Goal: Task Accomplishment & Management: Complete application form

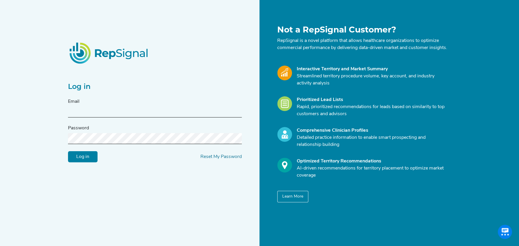
type input "[PERSON_NAME][EMAIL_ADDRESS][DOMAIN_NAME]"
click at [80, 158] on input "Log in" at bounding box center [83, 156] width 30 height 11
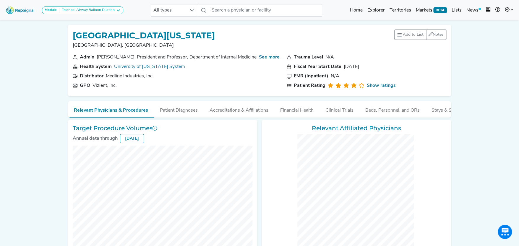
checkbox input "false"
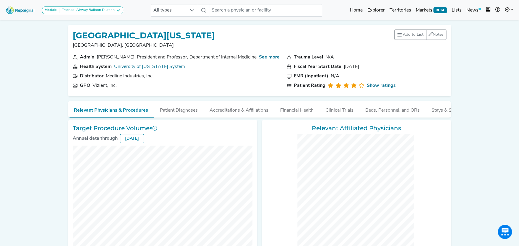
checkbox input "false"
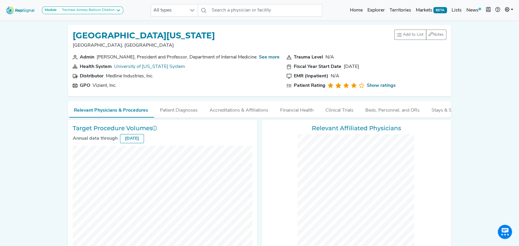
checkbox input "false"
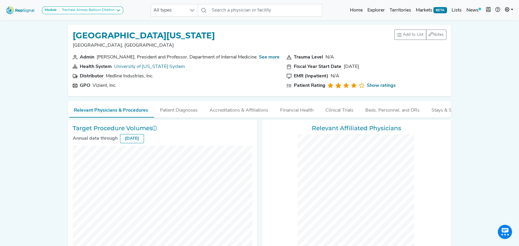
checkbox input "false"
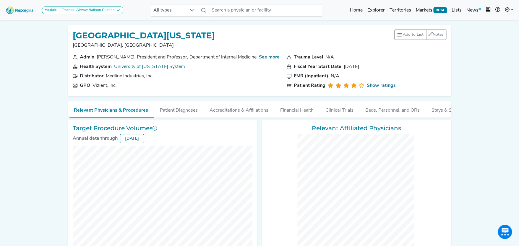
checkbox input "false"
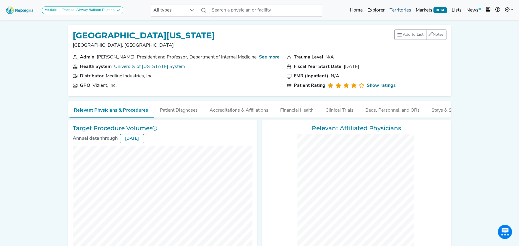
checkbox input "false"
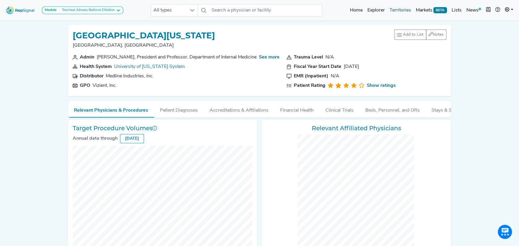
checkbox input "false"
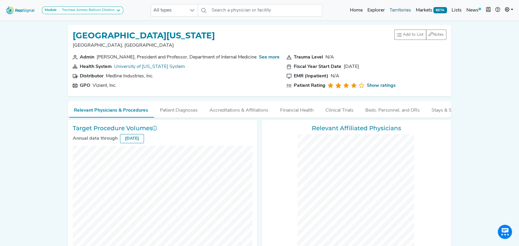
checkbox input "false"
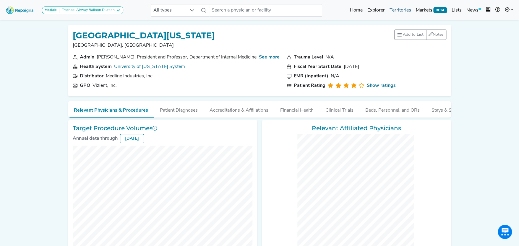
checkbox input "false"
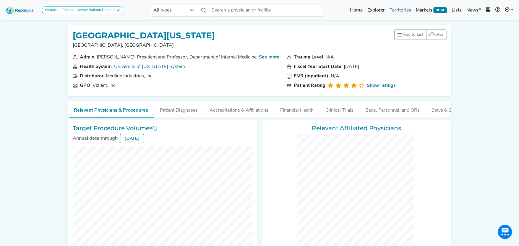
checkbox input "false"
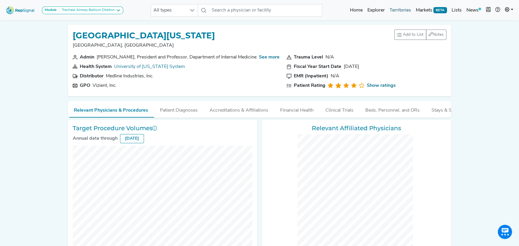
checkbox input "false"
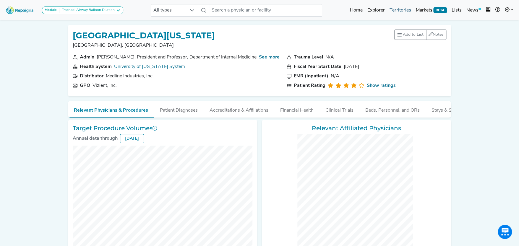
checkbox input "false"
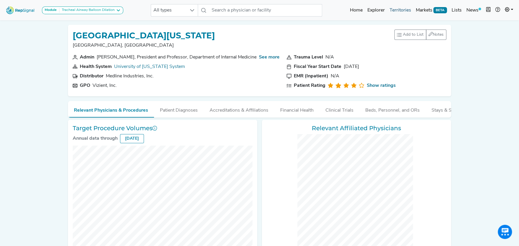
checkbox input "false"
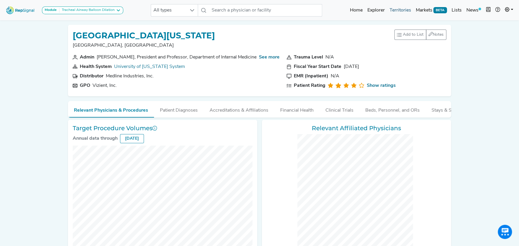
checkbox input "false"
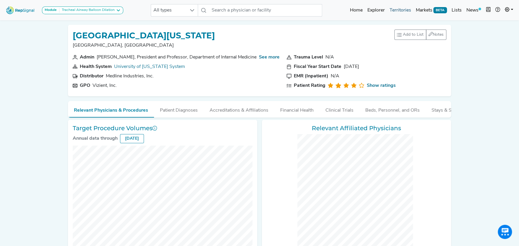
checkbox input "false"
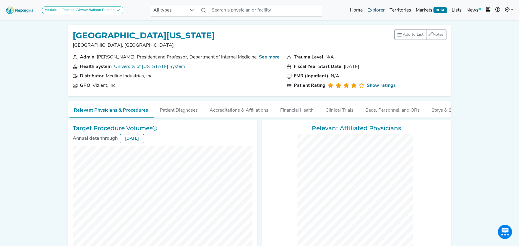
checkbox input "false"
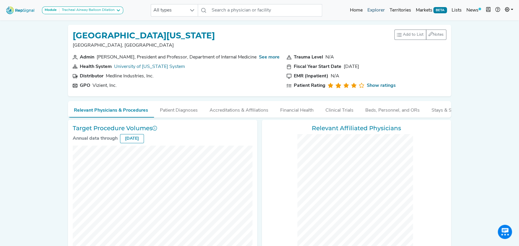
checkbox input "false"
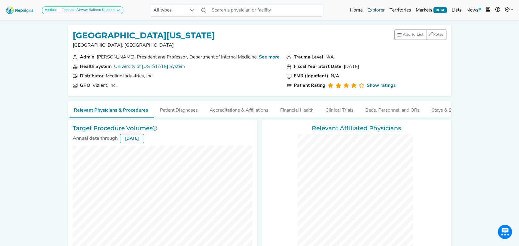
checkbox input "false"
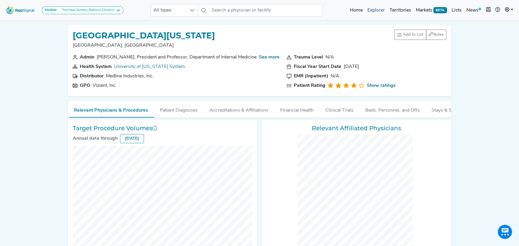
checkbox input "false"
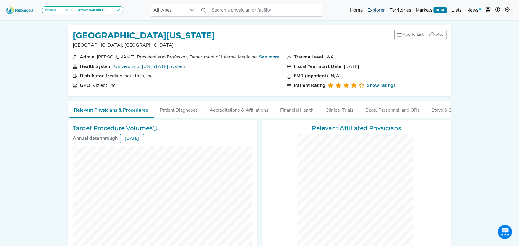
checkbox input "false"
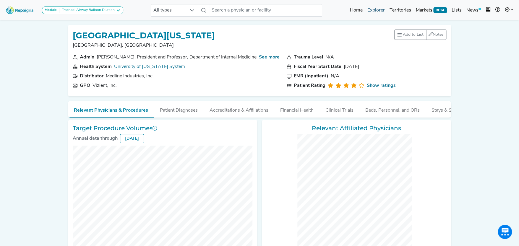
checkbox input "false"
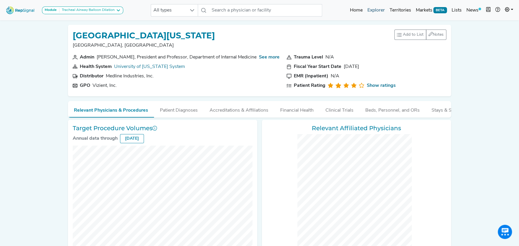
checkbox input "false"
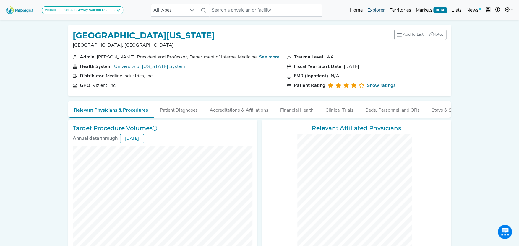
checkbox input "false"
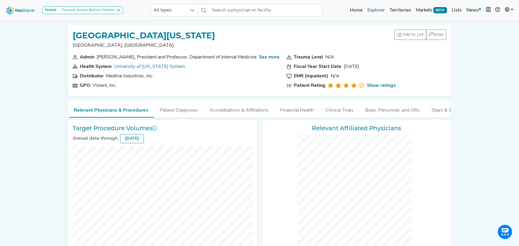
checkbox input "false"
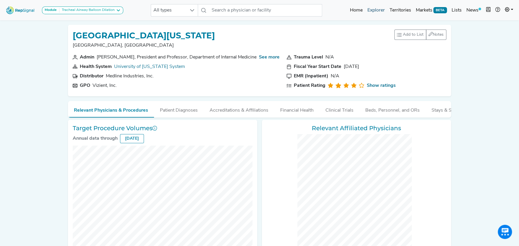
checkbox input "false"
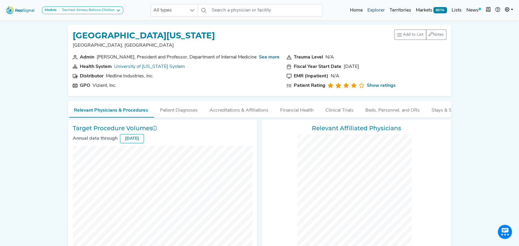
click at [381, 9] on link "Explorer" at bounding box center [376, 10] width 22 height 12
checkbox input "false"
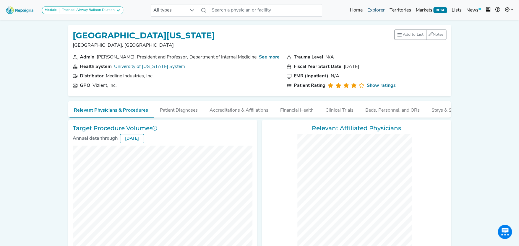
checkbox input "false"
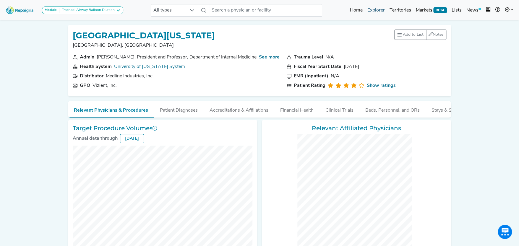
checkbox input "false"
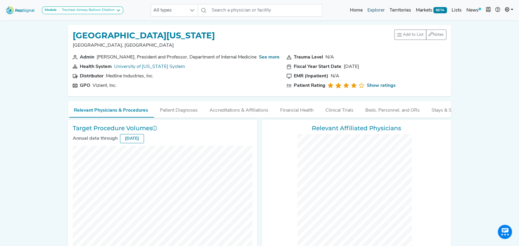
checkbox input "false"
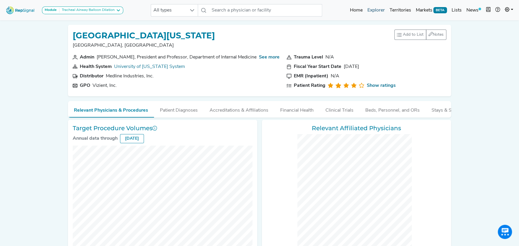
checkbox input "false"
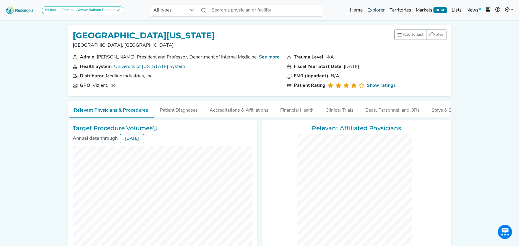
checkbox input "false"
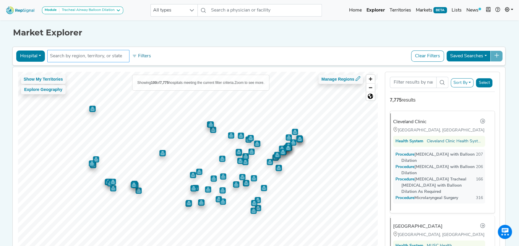
click at [78, 56] on input "text" at bounding box center [88, 56] width 77 height 7
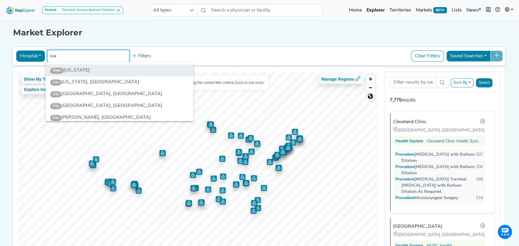
type input "wa"
click at [77, 69] on li "State [US_STATE]" at bounding box center [120, 70] width 148 height 12
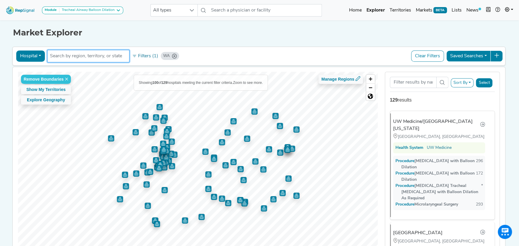
click at [486, 82] on button "Select" at bounding box center [484, 82] width 17 height 9
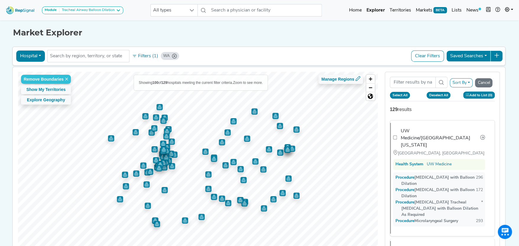
click at [478, 94] on button "Add to List (0)" at bounding box center [479, 95] width 32 height 7
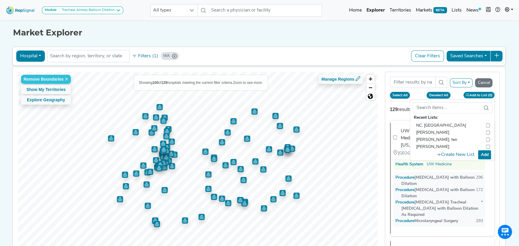
click at [486, 125] on input "checkbox" at bounding box center [488, 125] width 4 height 7
checkbox input "true"
checkbox input "false"
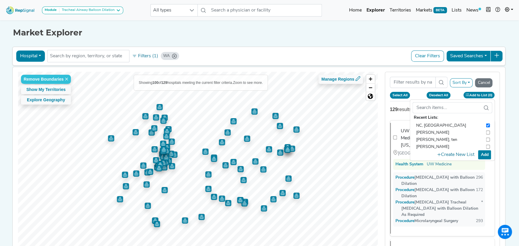
checkbox input "false"
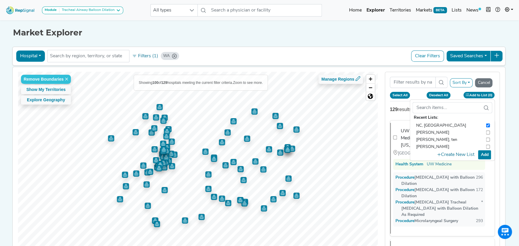
checkbox input "false"
click at [486, 132] on input "checkbox" at bounding box center [488, 132] width 4 height 7
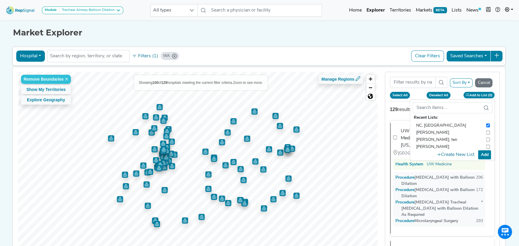
checkbox input "true"
checkbox input "false"
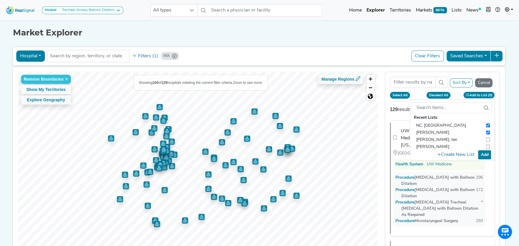
checkbox input "false"
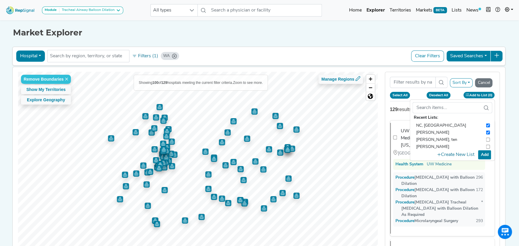
checkbox input "false"
click at [486, 139] on input "checkbox" at bounding box center [488, 139] width 4 height 7
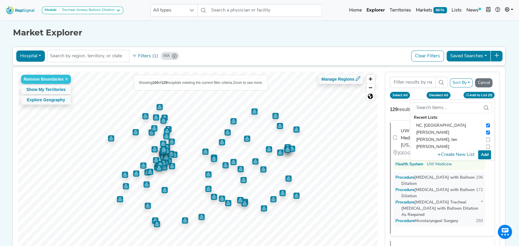
checkbox input "true"
checkbox input "false"
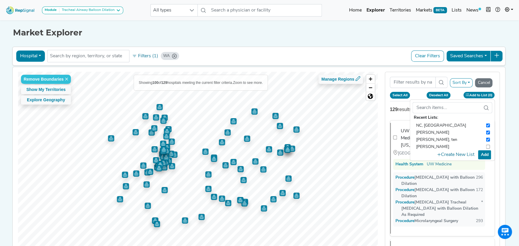
checkbox input "false"
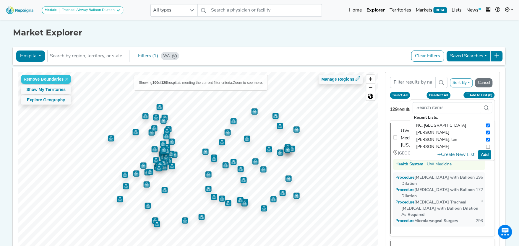
checkbox input "false"
click at [486, 146] on input "checkbox" at bounding box center [488, 146] width 4 height 7
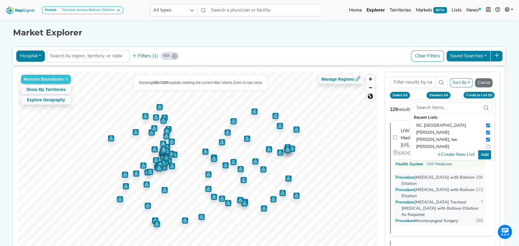
checkbox input "true"
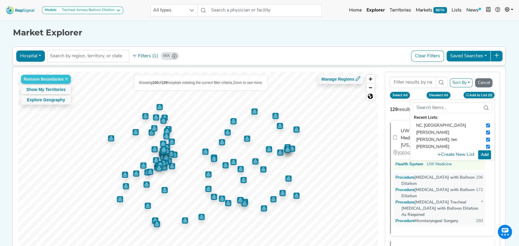
checkbox input "false"
click at [486, 124] on input "checkbox" at bounding box center [488, 124] width 4 height 7
click at [486, 131] on input "checkbox" at bounding box center [488, 131] width 4 height 7
click at [486, 138] on input "checkbox" at bounding box center [488, 138] width 4 height 7
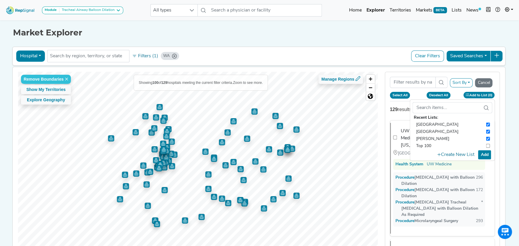
click at [486, 143] on input "checkbox" at bounding box center [488, 145] width 4 height 7
click at [485, 121] on div "Recent Lists: NC, SC [PERSON_NAME] [PERSON_NAME], ten [PERSON_NAME] [GEOGRAPHIC…" at bounding box center [452, 131] width 80 height 59
click at [486, 129] on input "checkbox" at bounding box center [488, 130] width 4 height 7
click at [486, 137] on input "checkbox" at bounding box center [488, 137] width 4 height 7
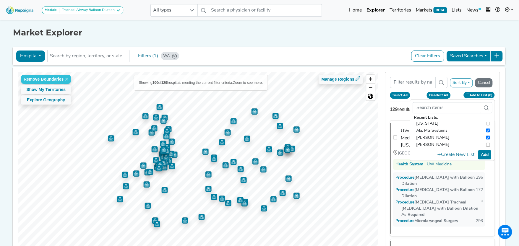
click at [486, 145] on input "checkbox" at bounding box center [488, 144] width 4 height 7
click at [486, 122] on input "checkbox" at bounding box center [488, 123] width 4 height 7
click at [486, 145] on input "checkbox" at bounding box center [488, 145] width 4 height 7
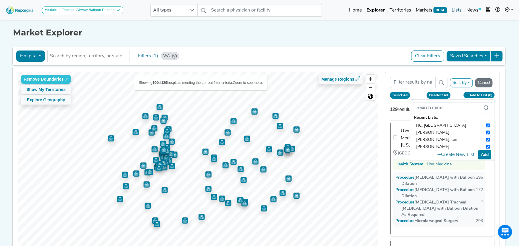
click at [458, 9] on link "Lists" at bounding box center [456, 10] width 15 height 12
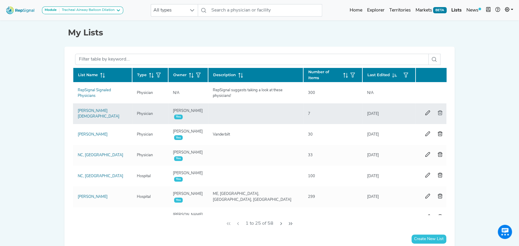
click at [438, 111] on icon "button" at bounding box center [440, 113] width 5 height 5
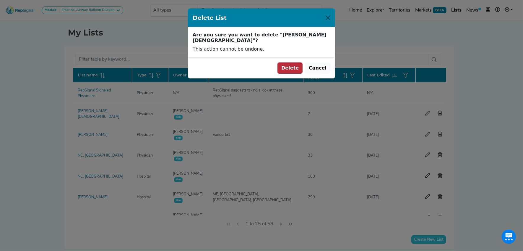
click at [296, 62] on button "Delete" at bounding box center [290, 67] width 25 height 11
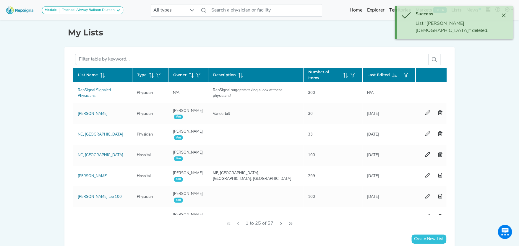
click at [439, 112] on icon "button" at bounding box center [440, 113] width 5 height 5
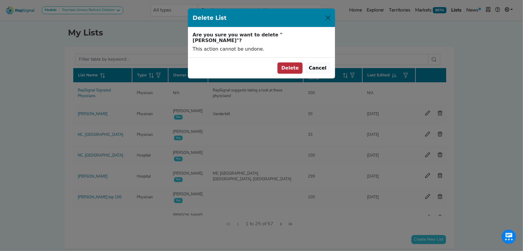
click at [297, 62] on button "Delete" at bounding box center [290, 67] width 25 height 11
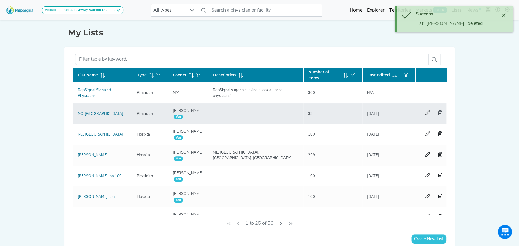
click at [440, 111] on icon "button" at bounding box center [440, 113] width 5 height 5
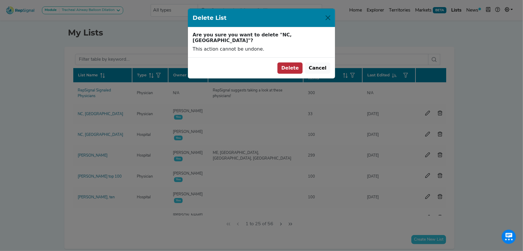
click at [294, 62] on button "Delete" at bounding box center [290, 67] width 25 height 11
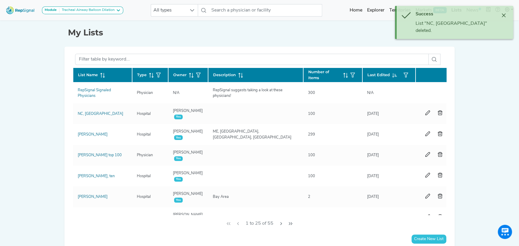
click at [439, 113] on icon "button" at bounding box center [440, 113] width 5 height 5
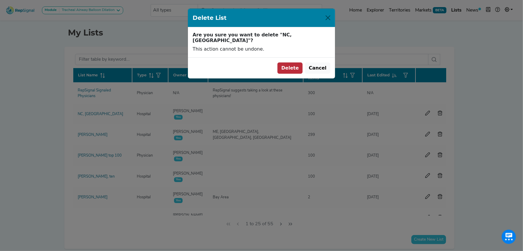
click at [297, 64] on button "Delete" at bounding box center [290, 67] width 25 height 11
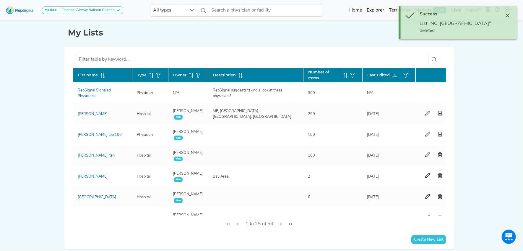
click at [439, 114] on body "Module Tracheal Airway Balloon Dilation TAVR Tracheal Airway Balloon Dilation A…" at bounding box center [261, 137] width 523 height 275
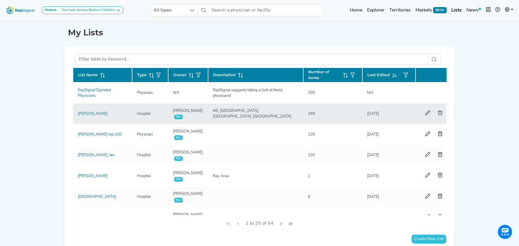
click at [440, 112] on icon "button" at bounding box center [440, 113] width 5 height 5
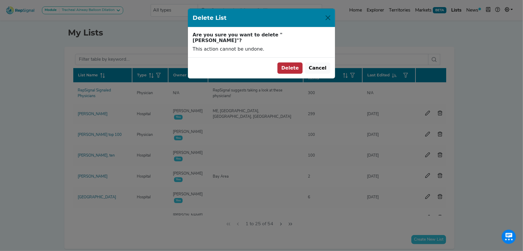
click at [297, 62] on button "Delete" at bounding box center [290, 67] width 25 height 11
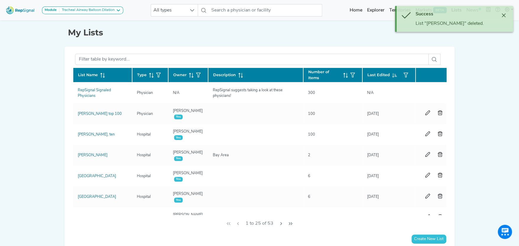
click at [441, 113] on icon "button" at bounding box center [440, 113] width 5 height 5
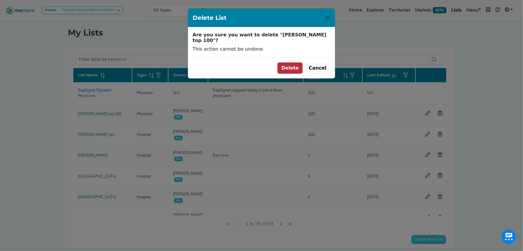
click at [295, 62] on button "Delete" at bounding box center [290, 67] width 25 height 11
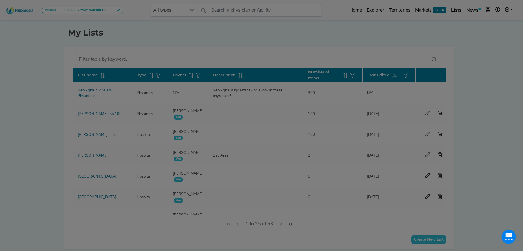
click at [438, 113] on div "Delete List Are you sure you want to delete "[PERSON_NAME] top 100"? This actio…" at bounding box center [261, 125] width 523 height 251
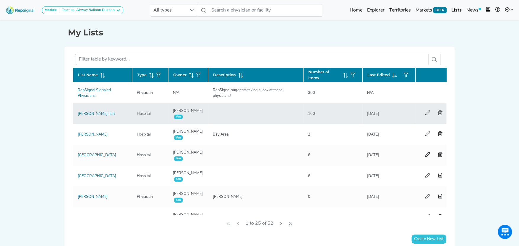
click at [439, 112] on icon "button" at bounding box center [440, 113] width 5 height 5
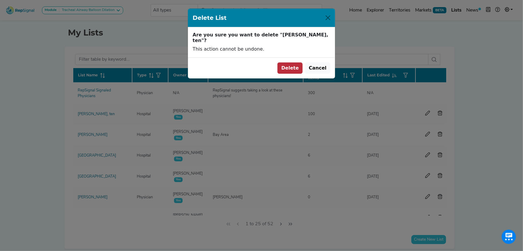
click at [298, 65] on button "Delete" at bounding box center [290, 67] width 25 height 11
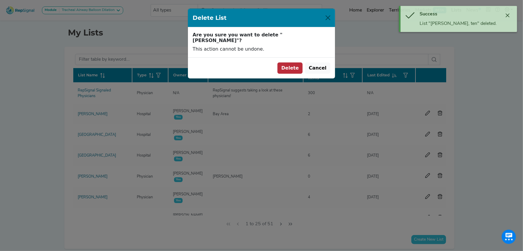
click at [291, 62] on button "Delete" at bounding box center [290, 67] width 25 height 11
click at [299, 65] on button "Delete" at bounding box center [290, 67] width 25 height 11
click at [438, 113] on div "Delete List Are you sure you want to delete "[GEOGRAPHIC_DATA]"? This action ca…" at bounding box center [261, 125] width 523 height 251
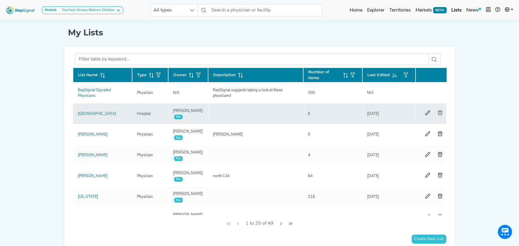
click at [439, 112] on icon "button" at bounding box center [440, 113] width 5 height 5
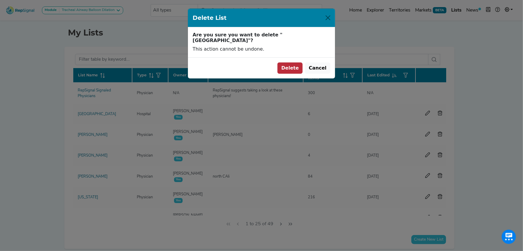
click at [296, 63] on button "Delete" at bounding box center [290, 67] width 25 height 11
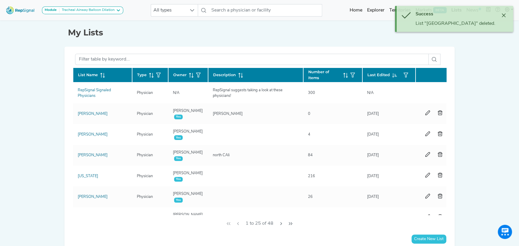
click at [439, 113] on icon "button" at bounding box center [440, 113] width 5 height 5
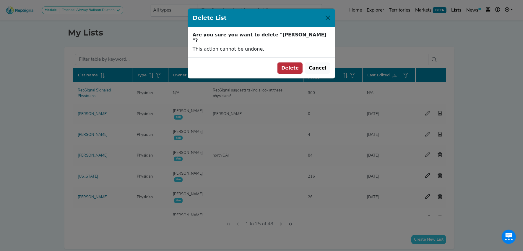
click at [299, 62] on button "Delete" at bounding box center [290, 67] width 25 height 11
click at [439, 113] on div "Delete List Are you sure you want to delete "[PERSON_NAME] "? This action canno…" at bounding box center [261, 125] width 523 height 251
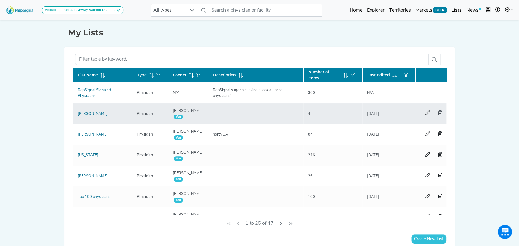
click at [438, 113] on icon "button" at bounding box center [440, 113] width 5 height 5
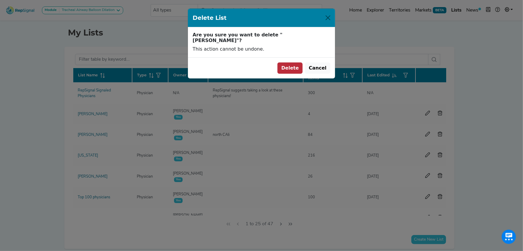
click at [291, 62] on button "Delete" at bounding box center [290, 67] width 25 height 11
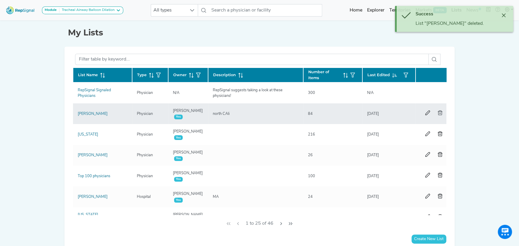
click at [439, 111] on icon "button" at bounding box center [440, 113] width 5 height 5
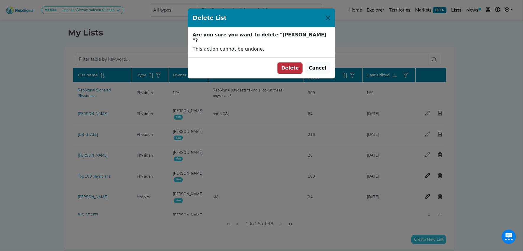
click at [302, 62] on button "Delete" at bounding box center [290, 67] width 25 height 11
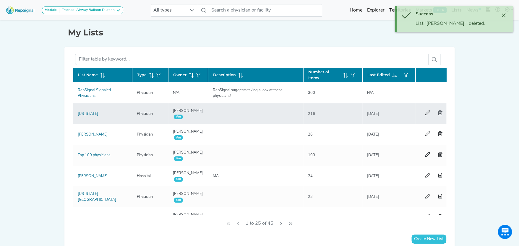
click at [438, 113] on icon "button" at bounding box center [440, 113] width 5 height 5
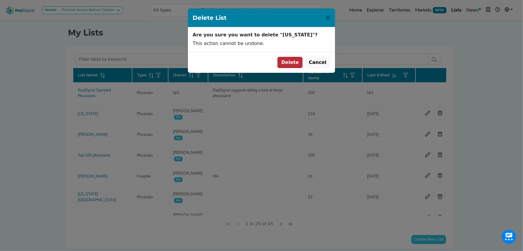
click at [295, 64] on button "Delete" at bounding box center [290, 62] width 25 height 11
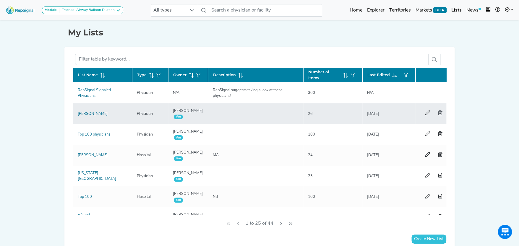
click at [439, 113] on icon "button" at bounding box center [440, 113] width 5 height 5
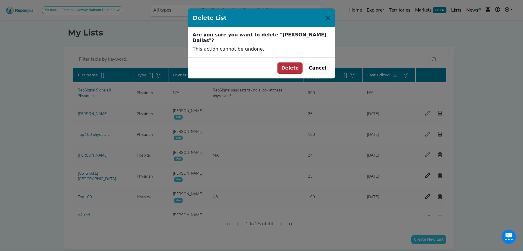
click at [294, 62] on button "Delete" at bounding box center [290, 67] width 25 height 11
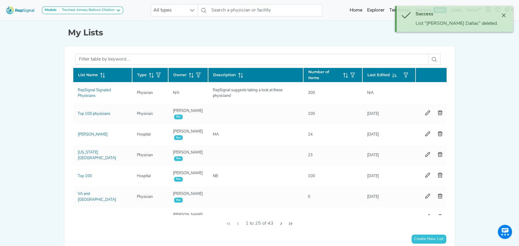
click at [441, 113] on icon "button" at bounding box center [440, 113] width 5 height 5
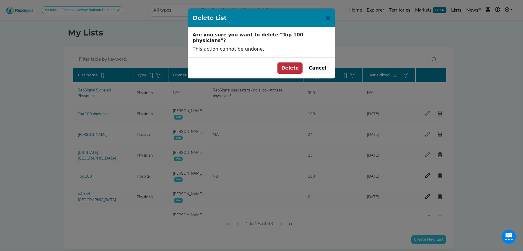
click at [294, 62] on button "Delete" at bounding box center [290, 67] width 25 height 11
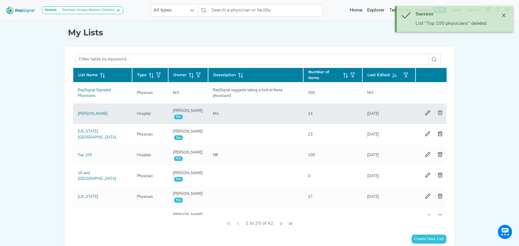
click at [439, 113] on icon "button" at bounding box center [440, 113] width 5 height 5
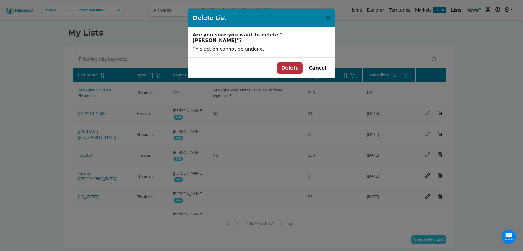
click at [294, 62] on button "Delete" at bounding box center [290, 67] width 25 height 11
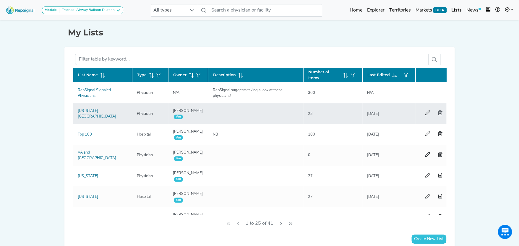
click at [441, 112] on icon "button" at bounding box center [440, 113] width 5 height 5
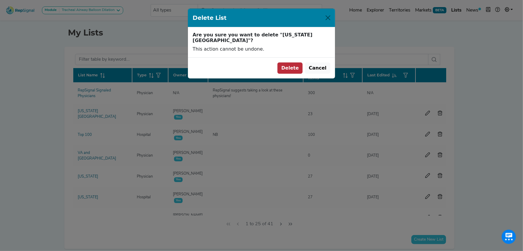
click at [295, 64] on button "Delete" at bounding box center [290, 67] width 25 height 11
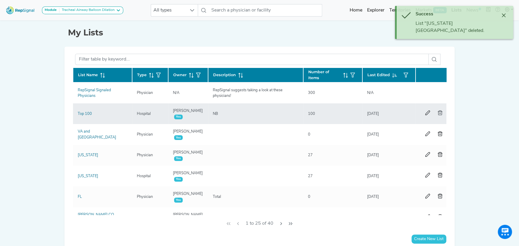
click at [439, 112] on icon "button" at bounding box center [440, 113] width 5 height 5
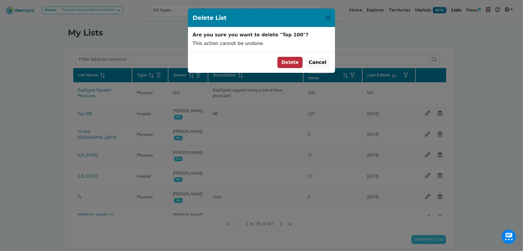
click at [293, 62] on button "Delete" at bounding box center [290, 62] width 25 height 11
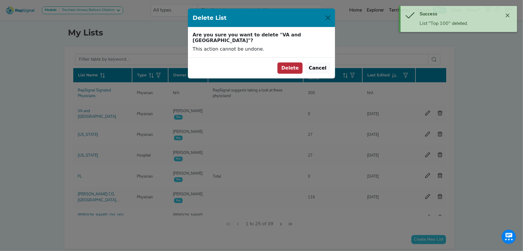
click at [293, 64] on button "Delete" at bounding box center [290, 67] width 25 height 11
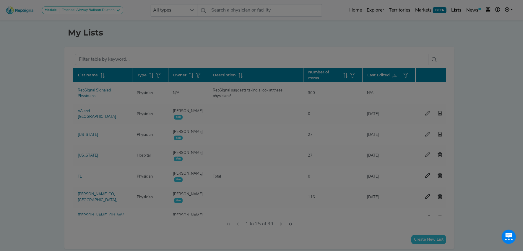
click at [440, 111] on div "Delete List Are you sure you want to delete "VA and [GEOGRAPHIC_DATA]"? This ac…" at bounding box center [261, 125] width 523 height 251
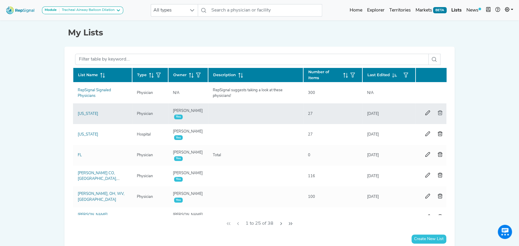
click at [439, 111] on icon "button" at bounding box center [440, 113] width 5 height 5
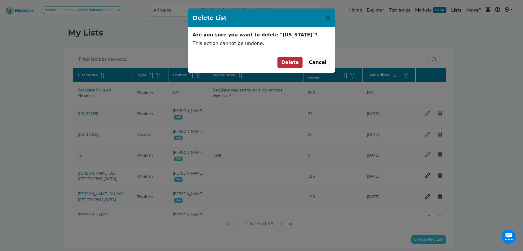
click at [291, 63] on button "Delete" at bounding box center [290, 62] width 25 height 11
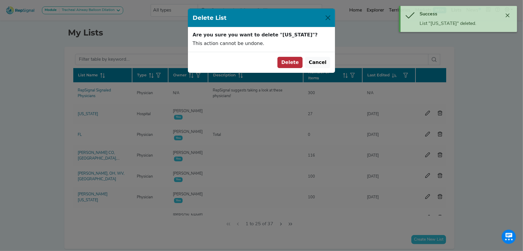
click at [293, 60] on button "Delete" at bounding box center [290, 62] width 25 height 11
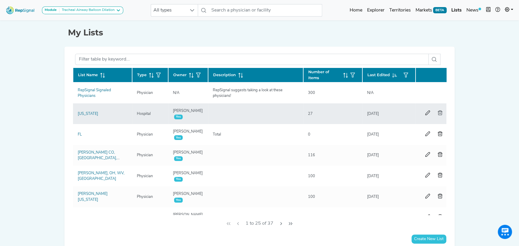
click at [439, 113] on icon "button" at bounding box center [440, 113] width 5 height 5
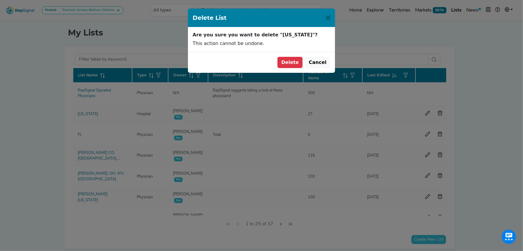
click at [291, 60] on button "Delete" at bounding box center [290, 62] width 25 height 11
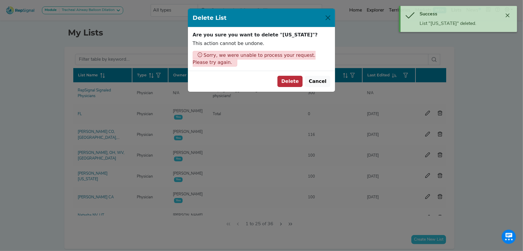
click at [289, 80] on button "Delete" at bounding box center [290, 81] width 25 height 11
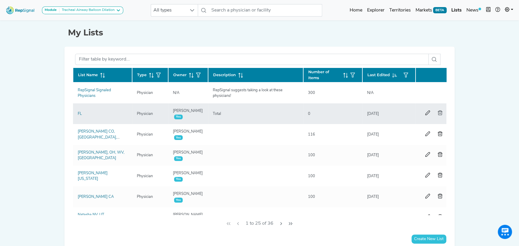
click at [439, 111] on icon "button" at bounding box center [440, 113] width 5 height 5
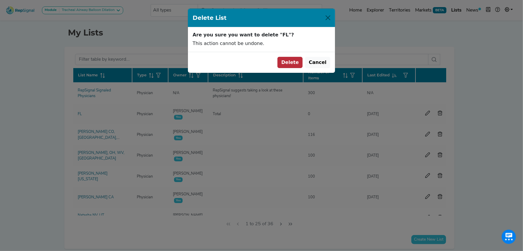
click at [296, 63] on button "Delete" at bounding box center [290, 62] width 25 height 11
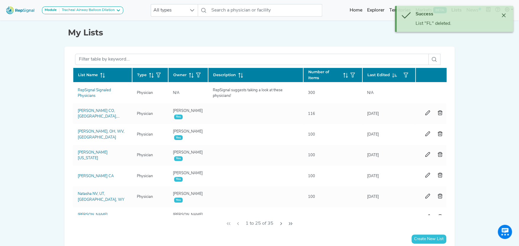
click at [440, 112] on icon "button" at bounding box center [440, 113] width 5 height 5
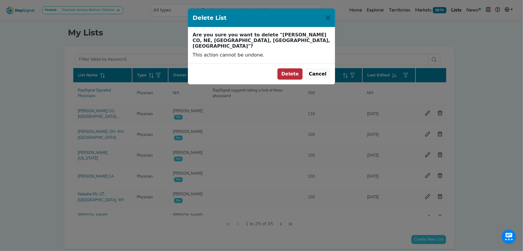
click at [295, 68] on button "Delete" at bounding box center [290, 73] width 25 height 11
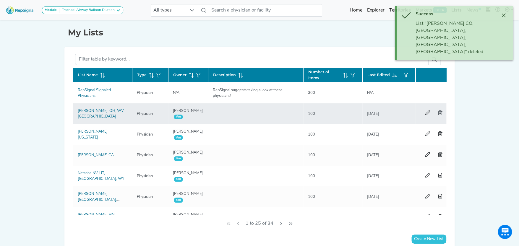
click at [438, 112] on icon "button" at bounding box center [440, 113] width 5 height 5
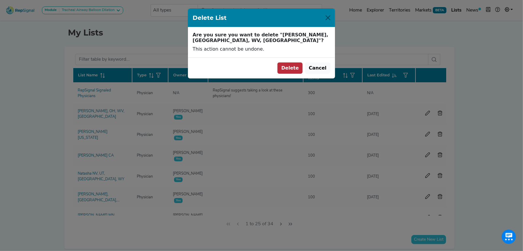
click at [291, 62] on button "Delete" at bounding box center [290, 67] width 25 height 11
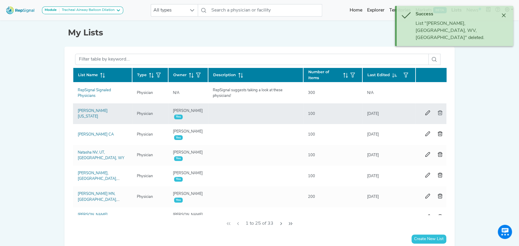
click at [439, 113] on icon "button" at bounding box center [440, 113] width 5 height 5
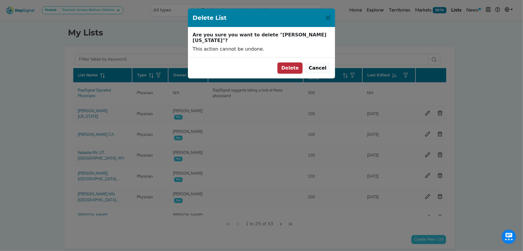
click at [293, 62] on button "Delete" at bounding box center [290, 67] width 25 height 11
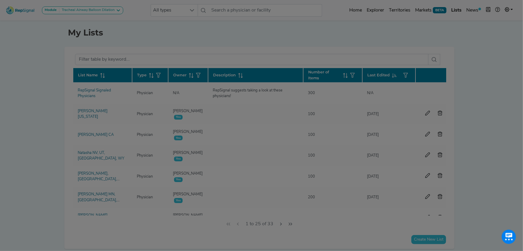
click at [293, 59] on button "Delete" at bounding box center [290, 53] width 25 height 11
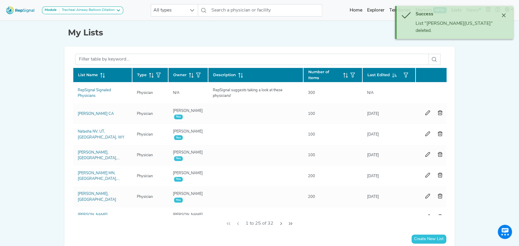
click at [440, 113] on icon "button" at bounding box center [440, 113] width 5 height 5
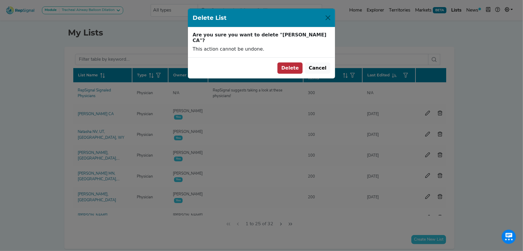
click at [291, 79] on div "Delete List Are you sure you want to delete "[PERSON_NAME] CA"? This action can…" at bounding box center [261, 125] width 523 height 251
click at [294, 65] on button "Delete" at bounding box center [290, 67] width 25 height 11
click at [439, 113] on div "Delete List Are you sure you want to delete "[PERSON_NAME] CA"? This action can…" at bounding box center [261, 125] width 523 height 251
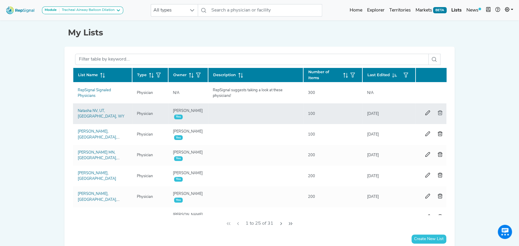
click at [439, 112] on icon "button" at bounding box center [440, 113] width 5 height 5
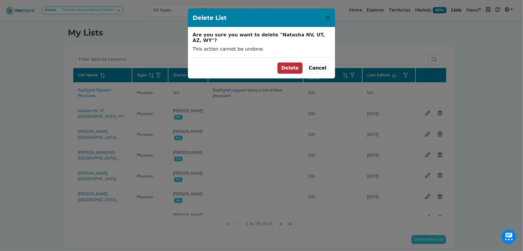
click at [298, 62] on button "Delete" at bounding box center [290, 67] width 25 height 11
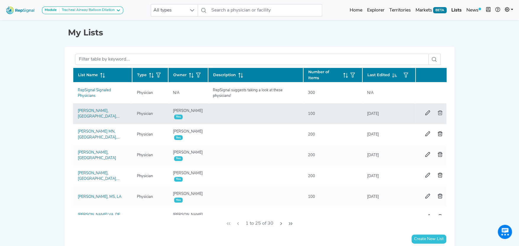
click at [438, 112] on icon "button" at bounding box center [440, 113] width 5 height 5
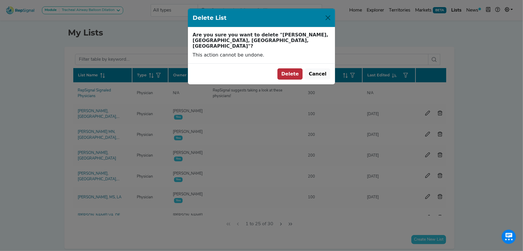
click at [296, 68] on button "Delete" at bounding box center [290, 73] width 25 height 11
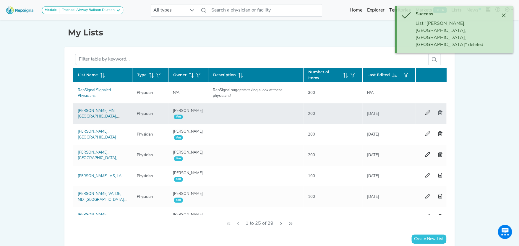
click at [438, 111] on icon "button" at bounding box center [440, 113] width 5 height 5
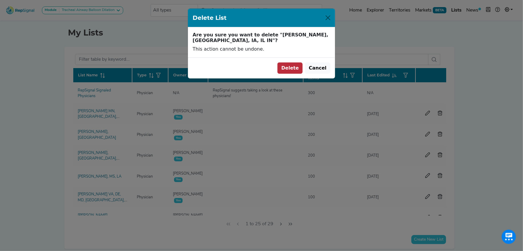
click at [291, 62] on button "Delete" at bounding box center [290, 67] width 25 height 11
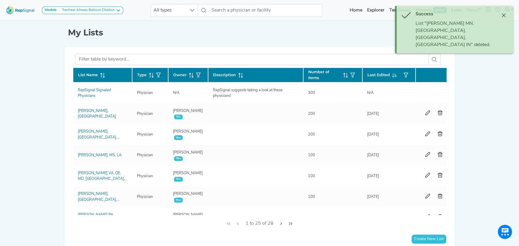
click at [438, 111] on icon "button" at bounding box center [440, 113] width 5 height 5
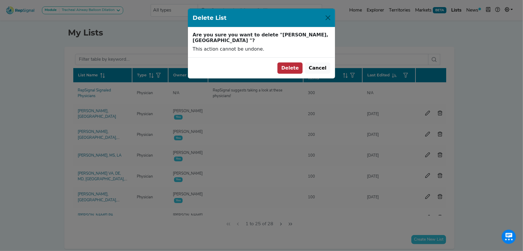
click at [295, 62] on button "Delete" at bounding box center [290, 67] width 25 height 11
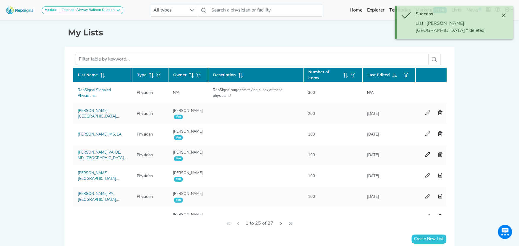
click at [439, 111] on icon "button" at bounding box center [440, 113] width 5 height 5
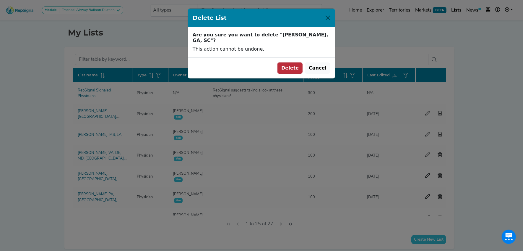
click at [297, 62] on button "Delete" at bounding box center [290, 67] width 25 height 11
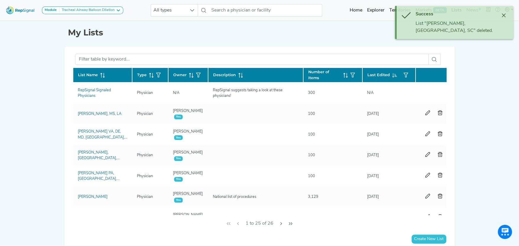
click at [439, 112] on icon "button" at bounding box center [440, 113] width 5 height 5
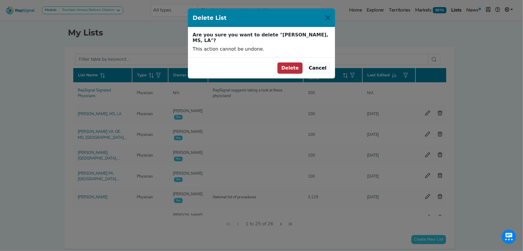
click at [296, 62] on button "Delete" at bounding box center [290, 67] width 25 height 11
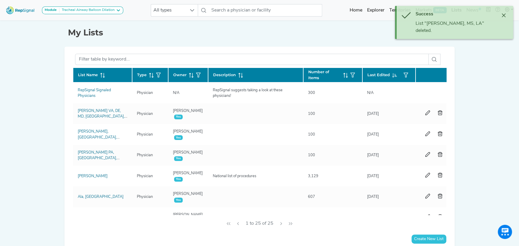
click at [439, 111] on icon "button" at bounding box center [440, 113] width 5 height 5
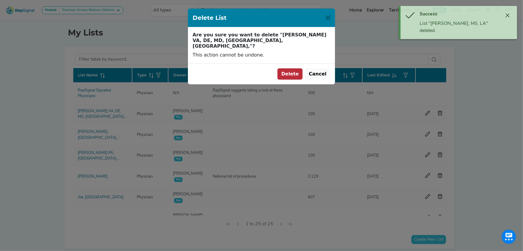
click at [297, 68] on button "Delete" at bounding box center [290, 73] width 25 height 11
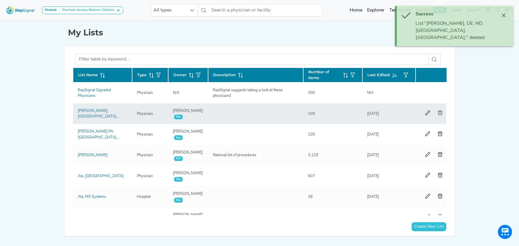
click at [440, 111] on icon "button" at bounding box center [440, 113] width 5 height 5
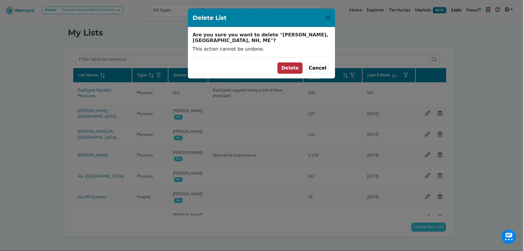
click at [298, 62] on button "Delete" at bounding box center [290, 67] width 25 height 11
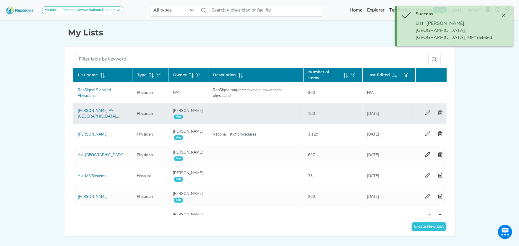
click at [438, 112] on icon "button" at bounding box center [440, 113] width 5 height 5
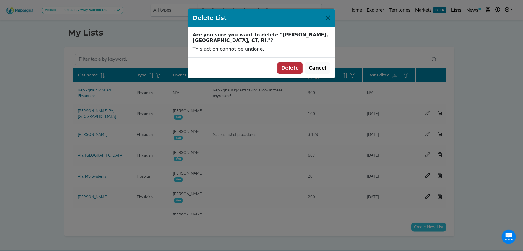
click at [296, 62] on button "Delete" at bounding box center [290, 67] width 25 height 11
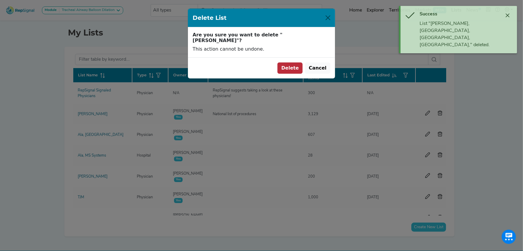
click at [296, 62] on button "Delete" at bounding box center [290, 67] width 25 height 11
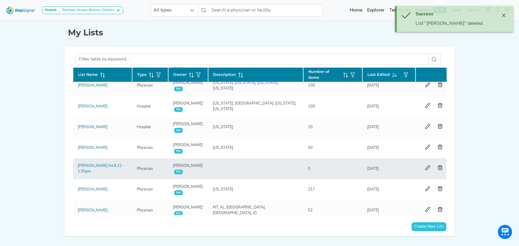
scroll to position [308, 0]
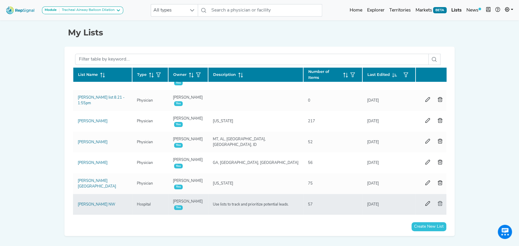
click at [440, 201] on icon "button" at bounding box center [440, 203] width 5 height 5
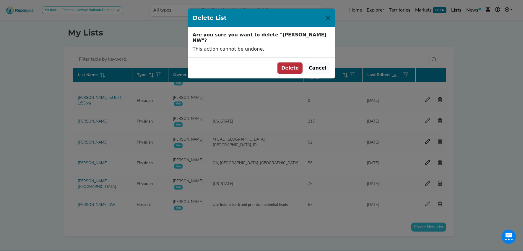
click at [298, 63] on button "Delete" at bounding box center [290, 67] width 25 height 11
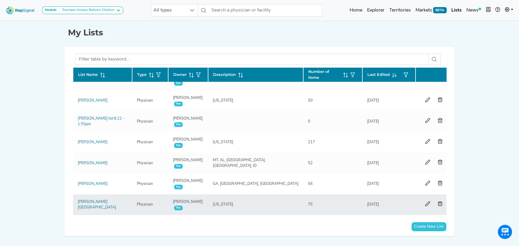
scroll to position [288, 0]
click at [438, 181] on icon "button" at bounding box center [440, 183] width 5 height 5
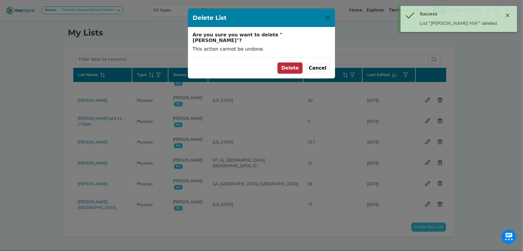
click at [293, 62] on button "Delete" at bounding box center [290, 67] width 25 height 11
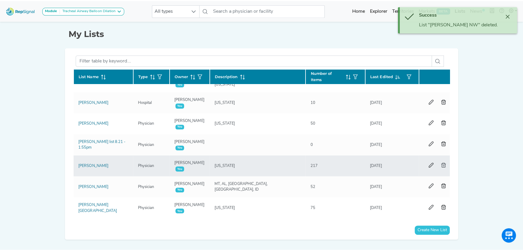
scroll to position [267, 0]
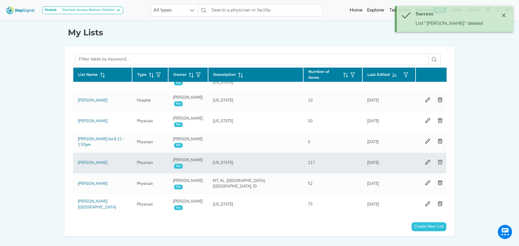
click at [438, 160] on icon "button" at bounding box center [440, 162] width 5 height 5
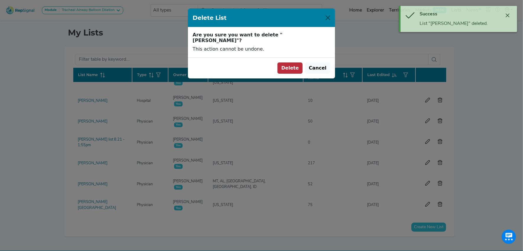
click at [297, 62] on button "Delete" at bounding box center [290, 67] width 25 height 11
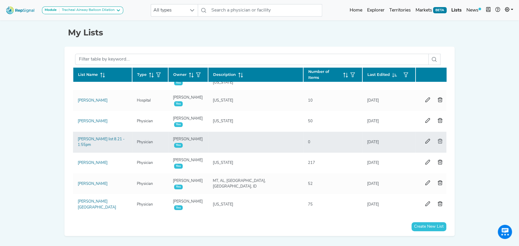
click at [439, 139] on icon "button" at bounding box center [440, 141] width 5 height 5
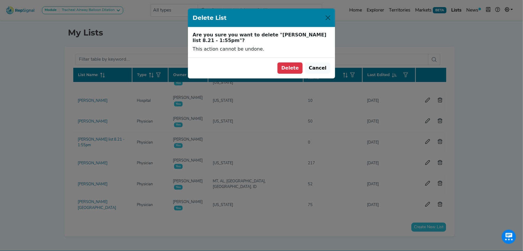
click at [292, 62] on button "Delete" at bounding box center [290, 67] width 25 height 11
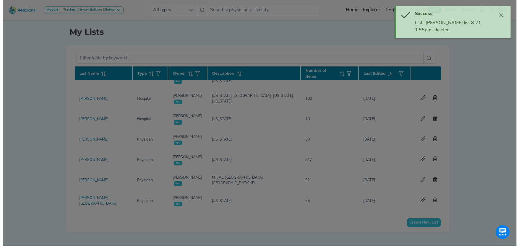
scroll to position [246, 0]
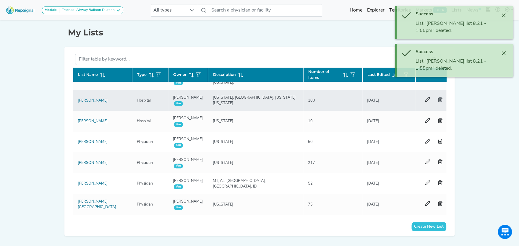
click at [439, 95] on button "button" at bounding box center [440, 100] width 12 height 11
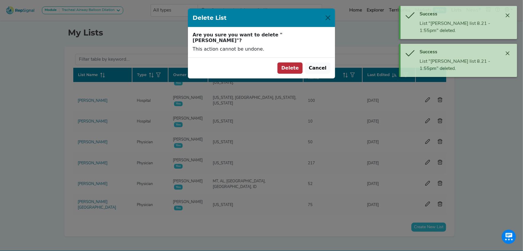
click at [298, 62] on button "Delete" at bounding box center [290, 67] width 25 height 11
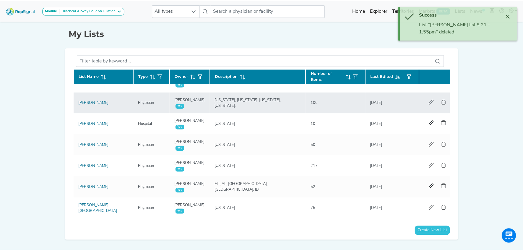
scroll to position [225, 0]
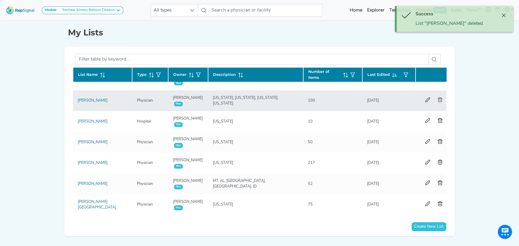
click at [438, 98] on icon "button" at bounding box center [440, 100] width 5 height 5
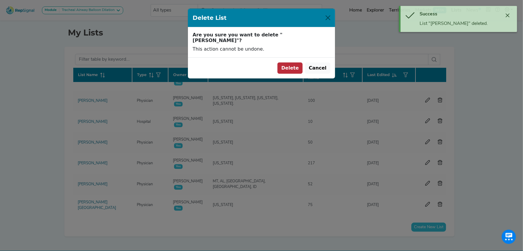
click at [299, 62] on button "Delete" at bounding box center [290, 67] width 25 height 11
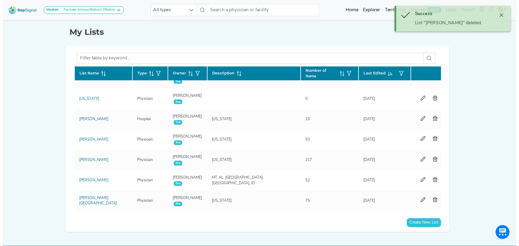
scroll to position [205, 0]
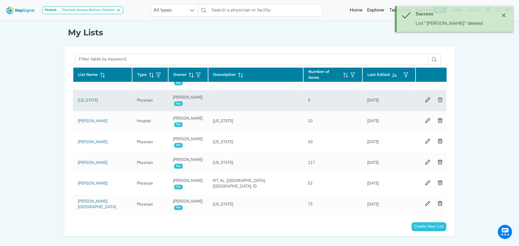
click at [440, 95] on button "button" at bounding box center [440, 100] width 12 height 11
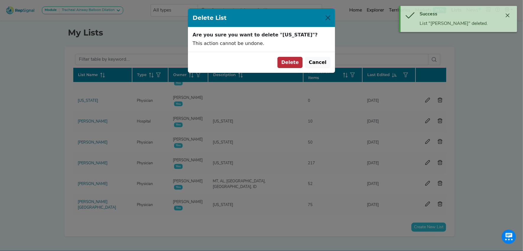
click at [299, 59] on button "Delete" at bounding box center [290, 62] width 25 height 11
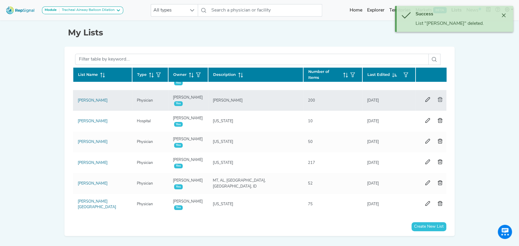
scroll to position [184, 0]
click at [439, 97] on icon "button" at bounding box center [440, 99] width 5 height 5
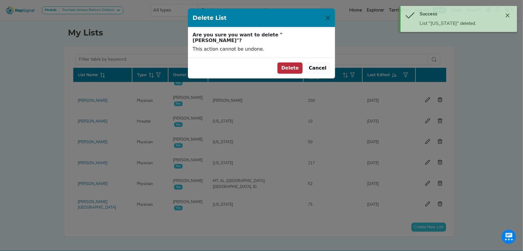
click at [294, 62] on button "Delete" at bounding box center [290, 67] width 25 height 11
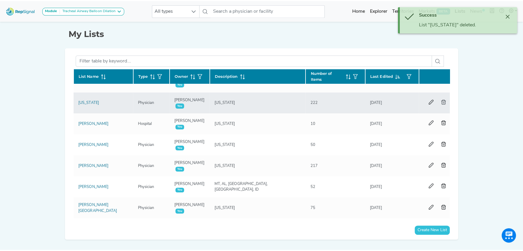
scroll to position [163, 0]
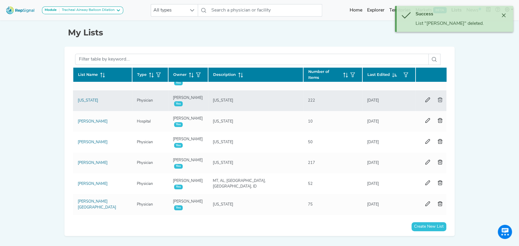
click at [441, 98] on icon "button" at bounding box center [440, 100] width 5 height 5
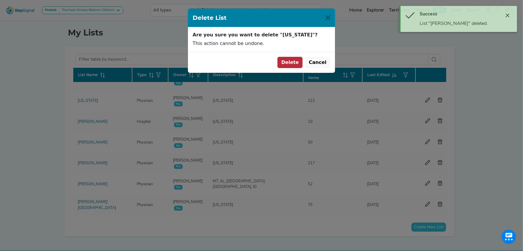
click at [290, 60] on button "Delete" at bounding box center [290, 62] width 25 height 11
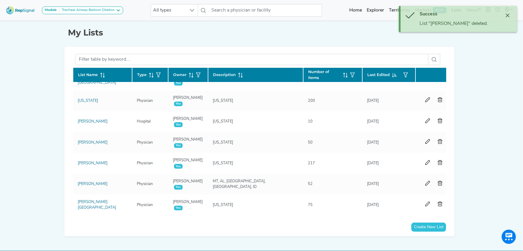
scroll to position [142, 0]
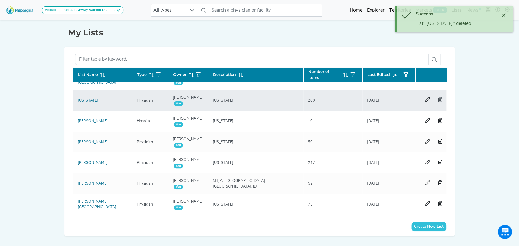
click at [438, 95] on button "button" at bounding box center [440, 100] width 12 height 11
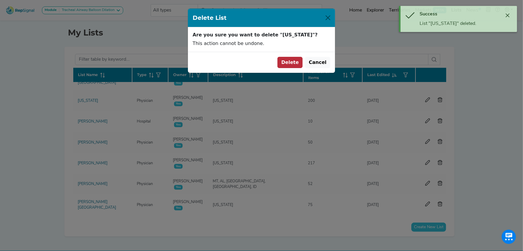
click at [294, 60] on button "Delete" at bounding box center [290, 62] width 25 height 11
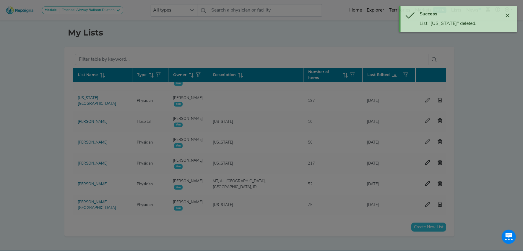
scroll to position [121, 0]
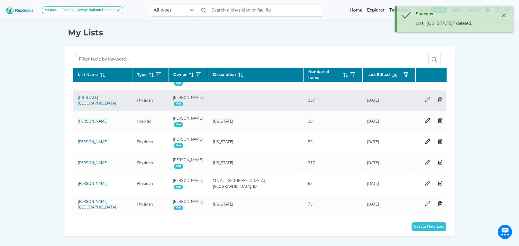
click at [440, 95] on button "button" at bounding box center [440, 100] width 12 height 11
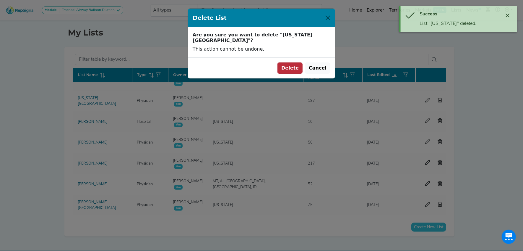
click at [296, 62] on button "Delete" at bounding box center [290, 67] width 25 height 11
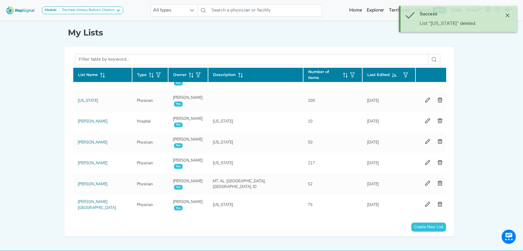
scroll to position [100, 0]
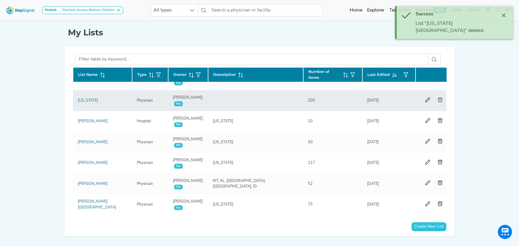
click at [438, 98] on icon "button" at bounding box center [440, 100] width 5 height 5
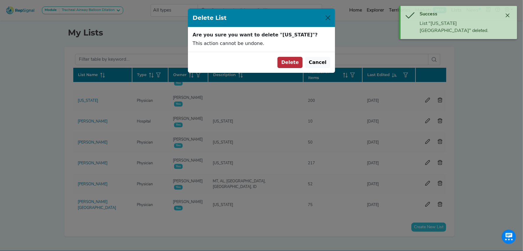
click at [291, 62] on button "Delete" at bounding box center [290, 62] width 25 height 11
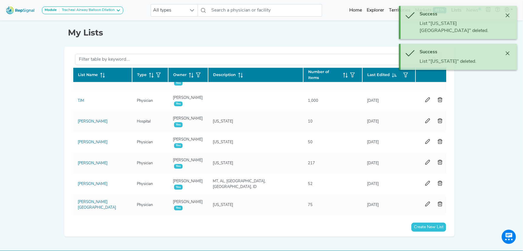
scroll to position [80, 0]
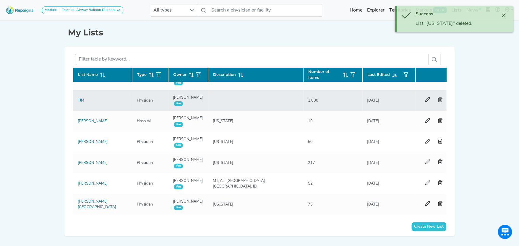
click at [441, 97] on icon "button" at bounding box center [440, 99] width 5 height 5
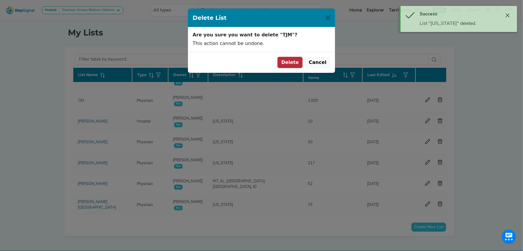
click at [290, 61] on button "Delete" at bounding box center [290, 62] width 25 height 11
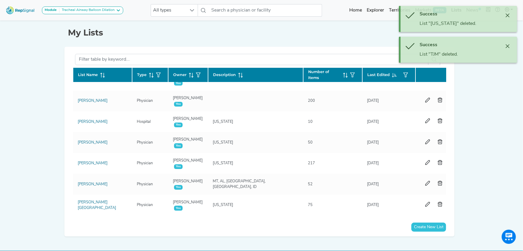
scroll to position [59, 0]
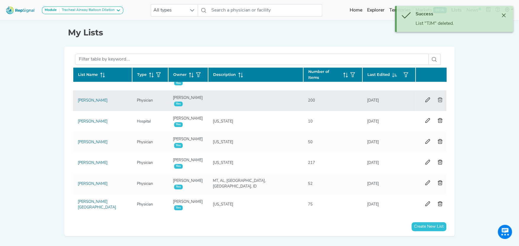
click at [437, 95] on button "button" at bounding box center [440, 100] width 12 height 11
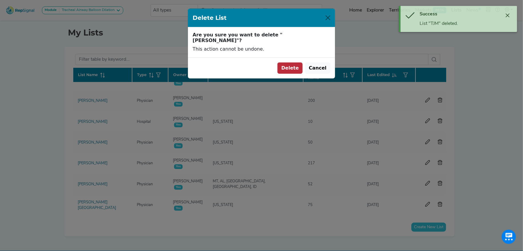
click at [294, 62] on button "Delete" at bounding box center [290, 67] width 25 height 11
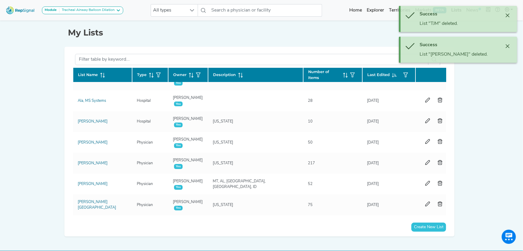
scroll to position [38, 0]
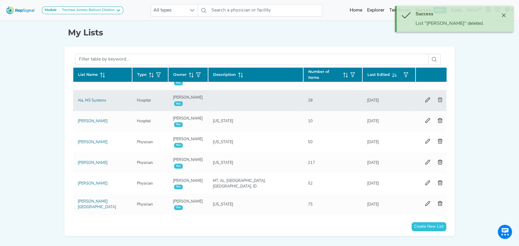
click at [438, 98] on icon "button" at bounding box center [440, 100] width 5 height 5
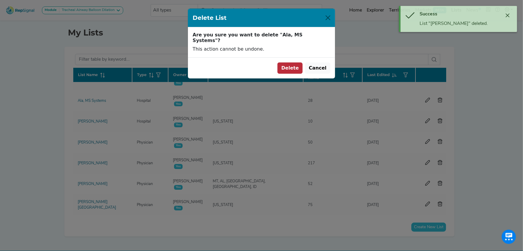
click at [298, 62] on button "Delete" at bounding box center [290, 67] width 25 height 11
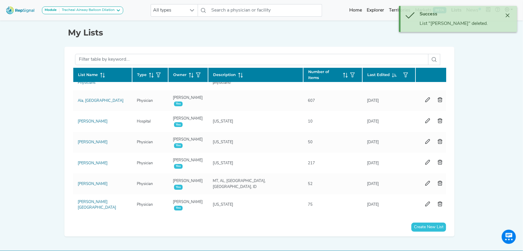
scroll to position [17, 0]
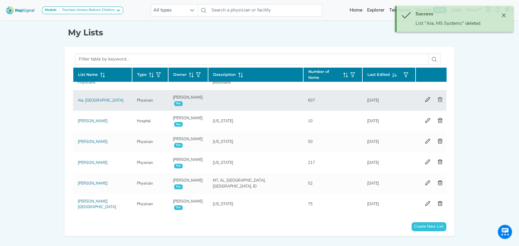
click at [438, 97] on icon "button" at bounding box center [440, 99] width 5 height 5
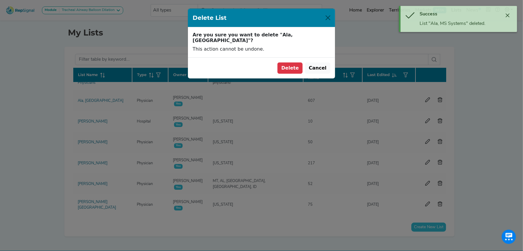
drag, startPoint x: 297, startPoint y: 60, endPoint x: 300, endPoint y: 63, distance: 4.2
click at [296, 62] on button "Delete" at bounding box center [290, 67] width 25 height 11
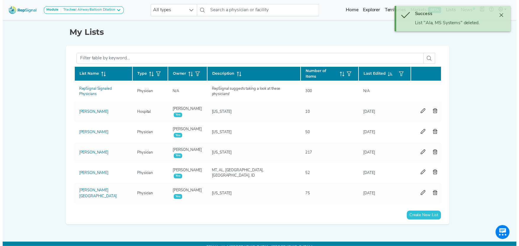
scroll to position [0, 0]
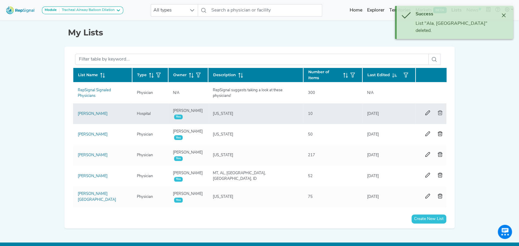
click at [438, 110] on button "button" at bounding box center [440, 113] width 12 height 11
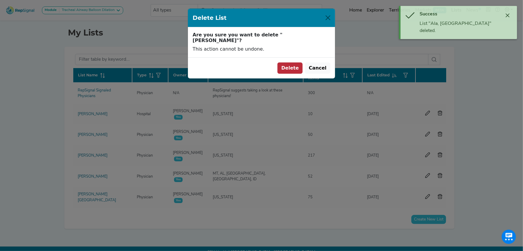
click at [297, 62] on button "Delete" at bounding box center [290, 67] width 25 height 11
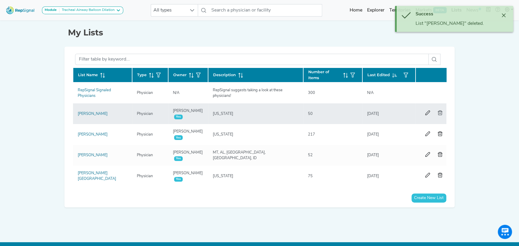
click at [439, 111] on icon "button" at bounding box center [440, 113] width 5 height 5
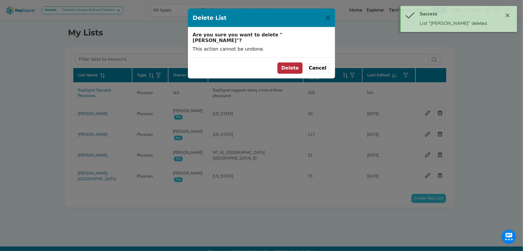
click at [293, 62] on button "Delete" at bounding box center [290, 67] width 25 height 11
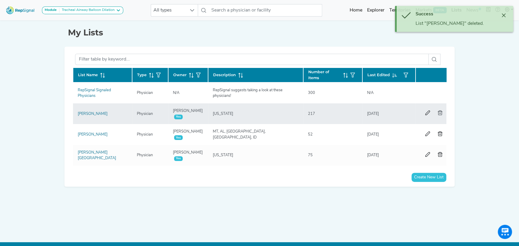
click at [438, 111] on icon "button" at bounding box center [440, 113] width 5 height 5
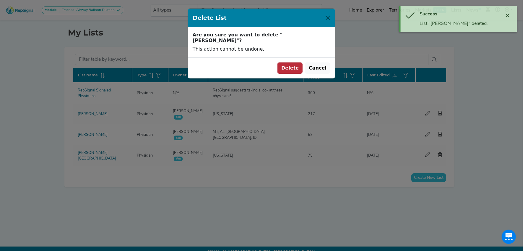
click at [298, 62] on button "Delete" at bounding box center [290, 67] width 25 height 11
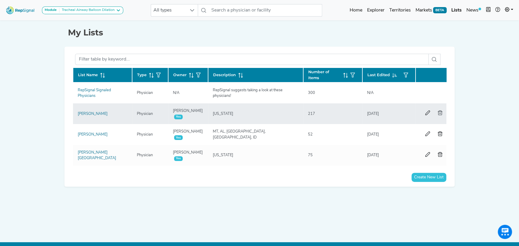
click at [441, 109] on button "button" at bounding box center [440, 113] width 12 height 11
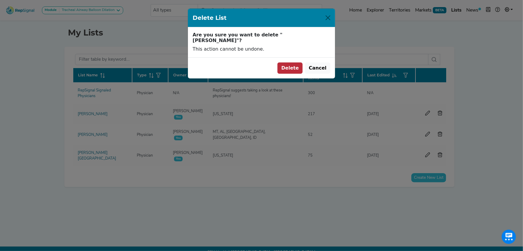
click at [296, 62] on button "Delete" at bounding box center [290, 67] width 25 height 11
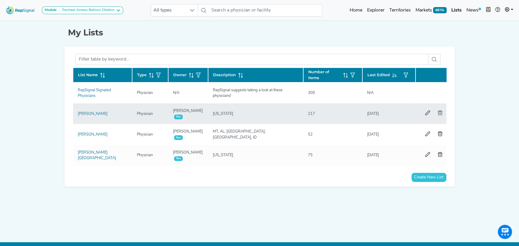
click at [436, 111] on button "button" at bounding box center [440, 113] width 12 height 11
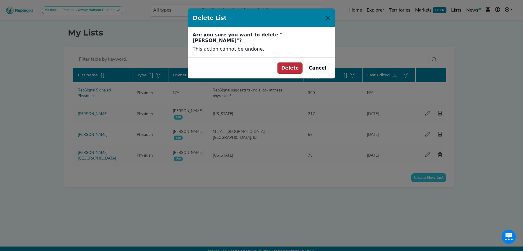
click at [299, 80] on div "Delete List Are you sure you want to delete "[PERSON_NAME]"? This action cannot…" at bounding box center [261, 125] width 523 height 251
click at [295, 62] on button "Delete" at bounding box center [290, 67] width 25 height 11
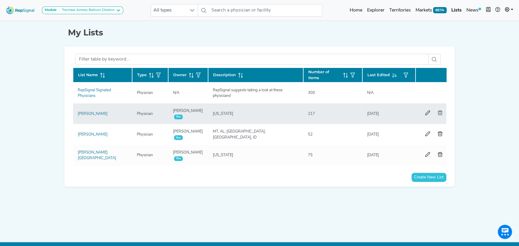
click at [439, 111] on icon "button" at bounding box center [440, 113] width 5 height 5
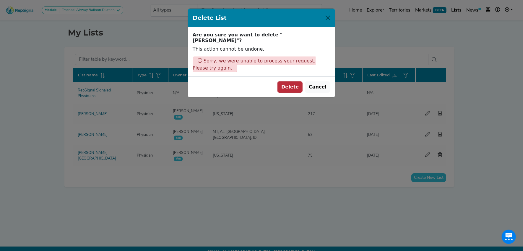
click at [293, 78] on div "Delete List Are you sure you want to delete "[PERSON_NAME]"? This action cannot…" at bounding box center [261, 125] width 523 height 251
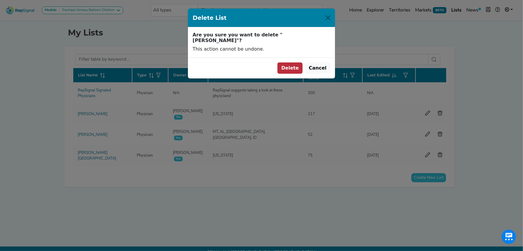
click at [294, 62] on button "Delete" at bounding box center [290, 67] width 25 height 11
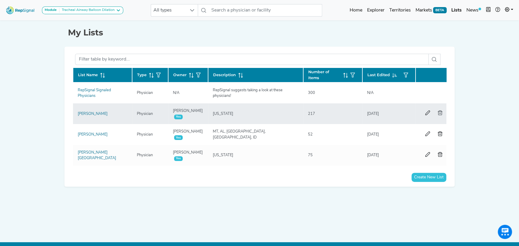
click at [441, 111] on icon "button" at bounding box center [440, 113] width 5 height 5
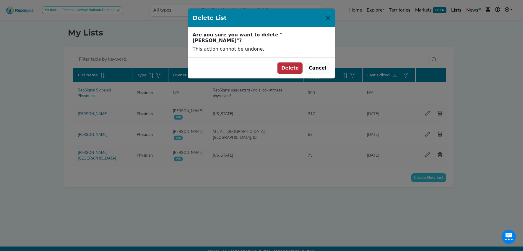
click at [296, 62] on button "Delete" at bounding box center [290, 67] width 25 height 11
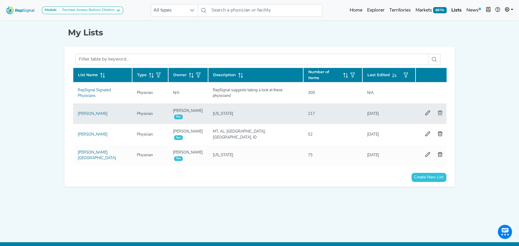
click at [440, 111] on icon "button" at bounding box center [440, 113] width 5 height 5
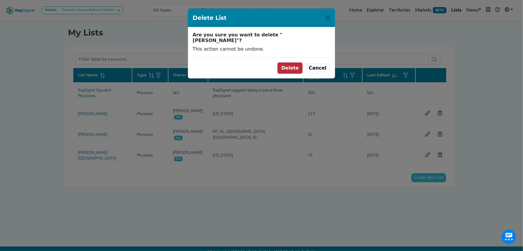
click at [296, 62] on button "Delete" at bounding box center [290, 67] width 25 height 11
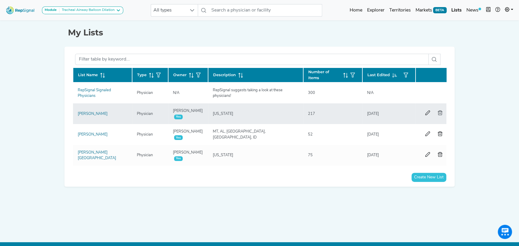
click at [438, 111] on icon "button" at bounding box center [440, 113] width 5 height 5
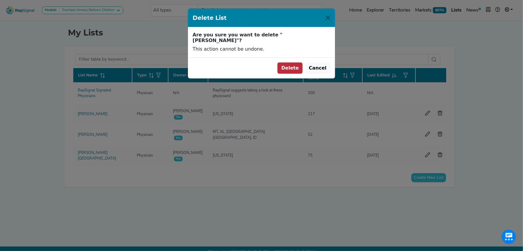
click at [298, 62] on button "Delete" at bounding box center [290, 67] width 25 height 11
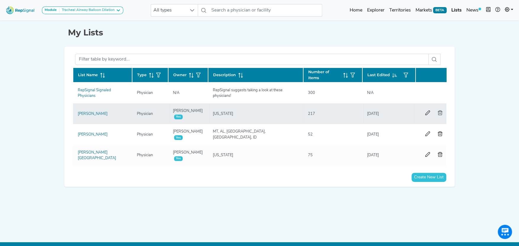
click at [439, 111] on icon "button" at bounding box center [440, 113] width 5 height 5
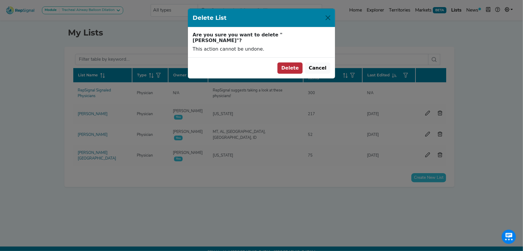
click at [297, 62] on button "Delete" at bounding box center [290, 67] width 25 height 11
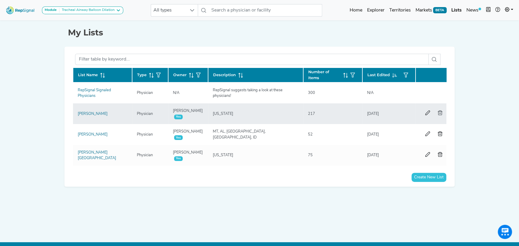
click at [438, 111] on icon "button" at bounding box center [440, 113] width 5 height 5
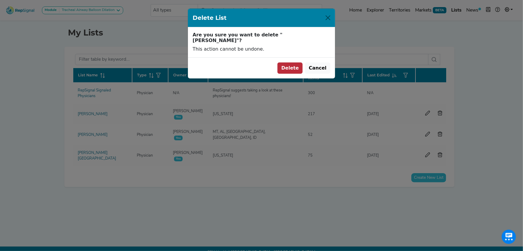
click at [298, 65] on button "Delete" at bounding box center [290, 67] width 25 height 11
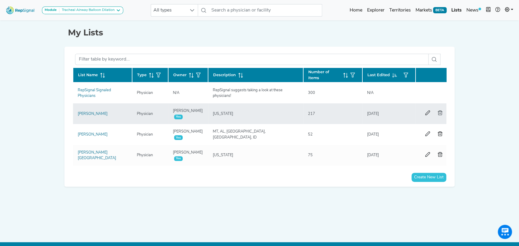
click at [438, 111] on icon "button" at bounding box center [440, 113] width 5 height 5
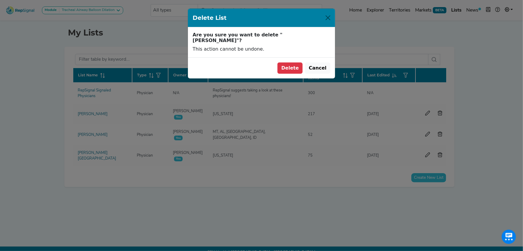
click at [298, 80] on div "Delete List Are you sure you want to delete "[PERSON_NAME]"? This action cannot…" at bounding box center [261, 125] width 523 height 251
drag, startPoint x: 296, startPoint y: 62, endPoint x: 328, endPoint y: 67, distance: 32.9
click at [296, 62] on button "Delete" at bounding box center [290, 67] width 25 height 11
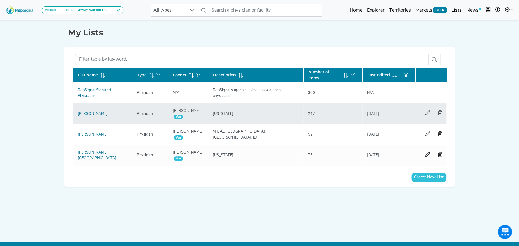
click at [438, 111] on icon "button" at bounding box center [440, 113] width 5 height 5
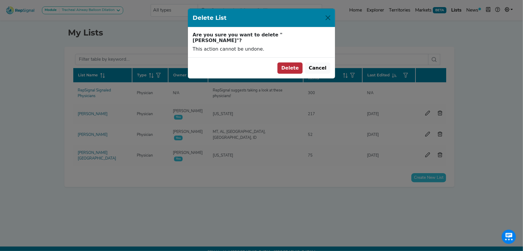
click at [294, 62] on button "Delete" at bounding box center [290, 67] width 25 height 11
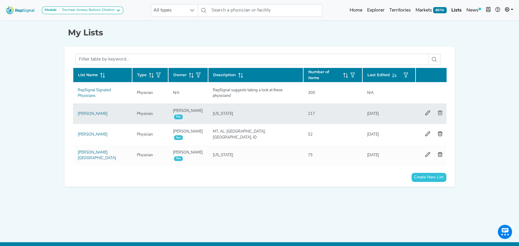
click at [438, 111] on icon "button" at bounding box center [440, 113] width 5 height 5
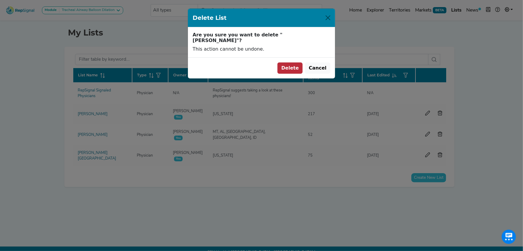
click at [293, 62] on button "Delete" at bounding box center [290, 67] width 25 height 11
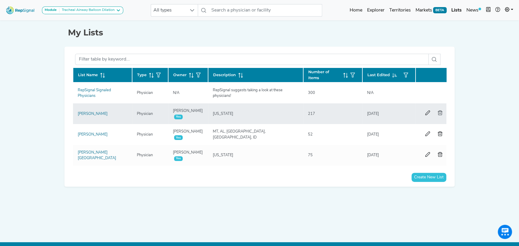
click at [439, 111] on icon "button" at bounding box center [440, 113] width 5 height 5
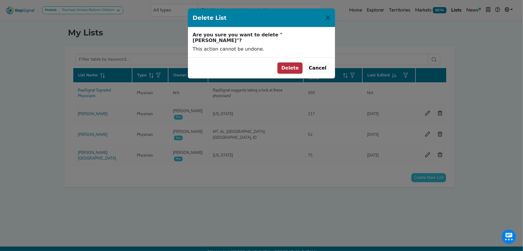
click at [296, 62] on button "Delete" at bounding box center [290, 67] width 25 height 11
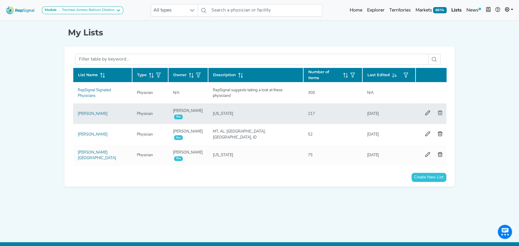
click at [438, 111] on icon "button" at bounding box center [440, 113] width 5 height 5
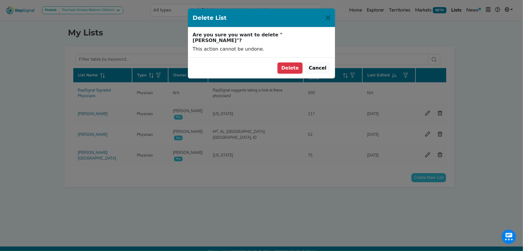
click at [296, 77] on div "Delete List Are you sure you want to delete "[PERSON_NAME]"? This action cannot…" at bounding box center [261, 125] width 523 height 251
click at [298, 62] on button "Delete" at bounding box center [290, 67] width 25 height 11
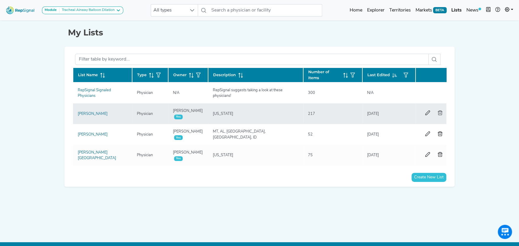
click at [439, 111] on icon "button" at bounding box center [440, 113] width 5 height 5
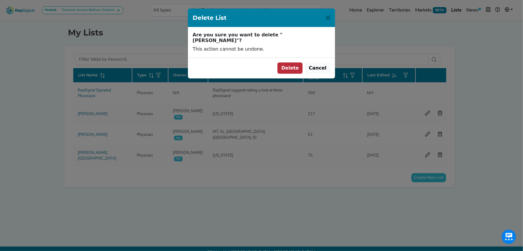
click at [296, 62] on button "Delete" at bounding box center [290, 67] width 25 height 11
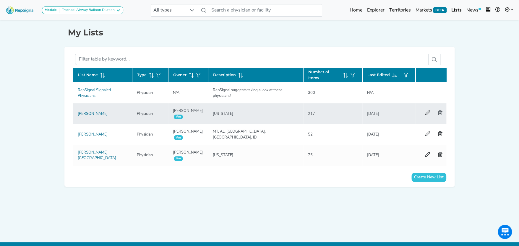
click at [439, 112] on icon "button" at bounding box center [440, 113] width 5 height 5
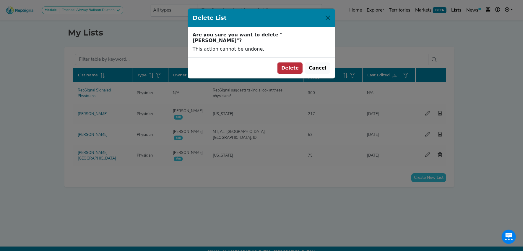
click at [298, 62] on button "Delete" at bounding box center [290, 67] width 25 height 11
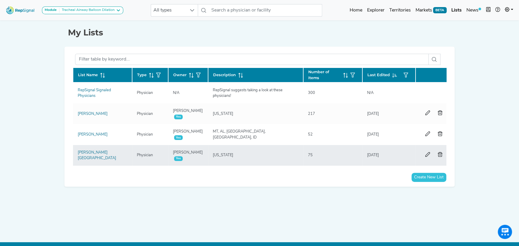
scroll to position [12, 0]
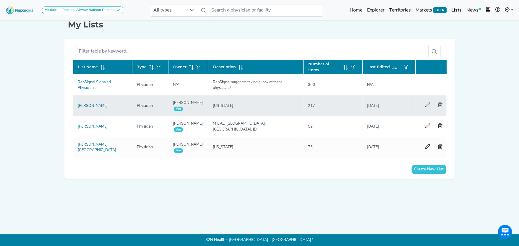
click at [441, 103] on icon "button" at bounding box center [440, 105] width 5 height 5
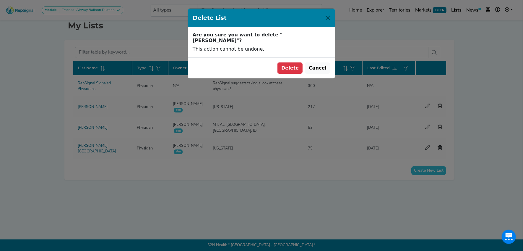
drag, startPoint x: 290, startPoint y: 61, endPoint x: 317, endPoint y: 85, distance: 36.2
click at [290, 62] on button "Delete" at bounding box center [290, 67] width 25 height 11
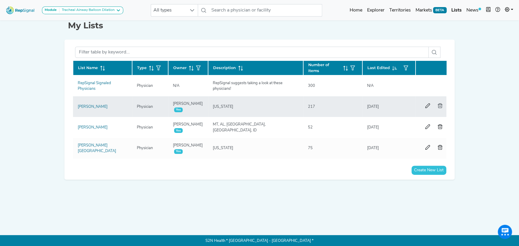
click at [440, 104] on icon "button" at bounding box center [440, 105] width 5 height 5
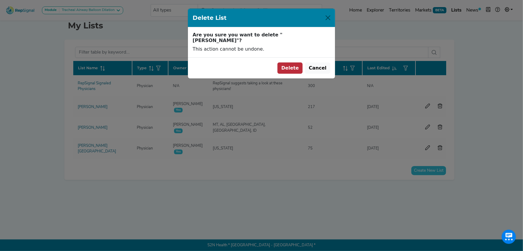
click at [300, 62] on button "Delete" at bounding box center [290, 67] width 25 height 11
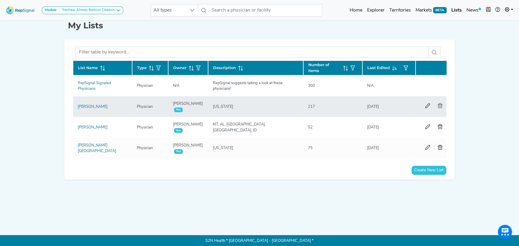
click at [439, 103] on icon "button" at bounding box center [440, 105] width 5 height 5
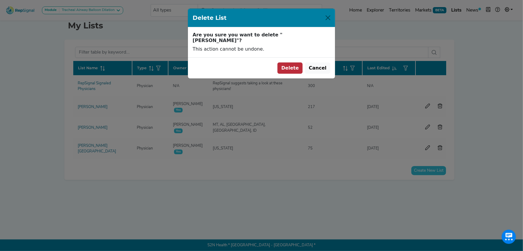
click at [296, 62] on button "Delete" at bounding box center [290, 67] width 25 height 11
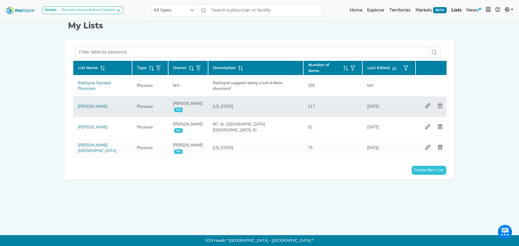
click at [439, 104] on icon "button" at bounding box center [440, 105] width 5 height 5
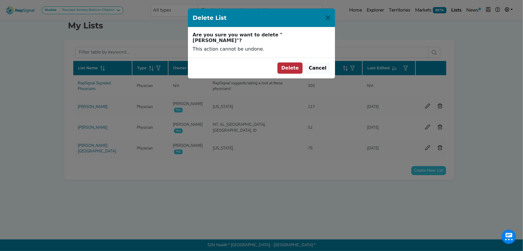
click at [296, 62] on button "Delete" at bounding box center [290, 67] width 25 height 11
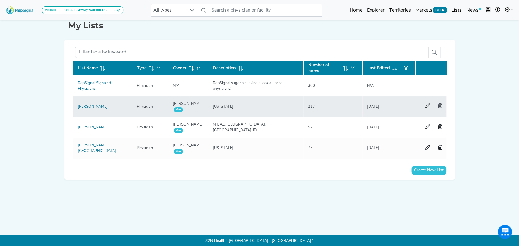
click at [440, 103] on icon "button" at bounding box center [440, 105] width 5 height 5
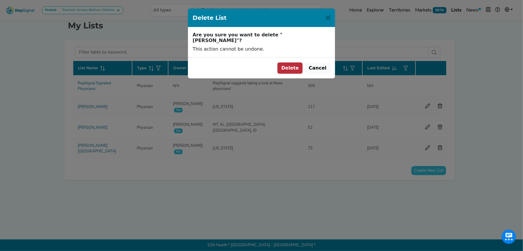
click at [294, 62] on button "Delete" at bounding box center [290, 67] width 25 height 11
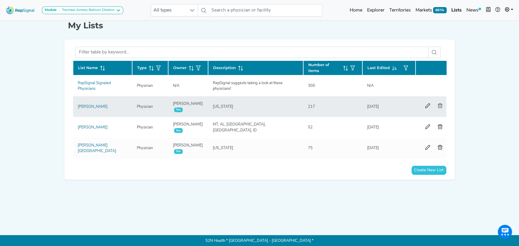
click at [440, 104] on icon "button" at bounding box center [440, 105] width 5 height 5
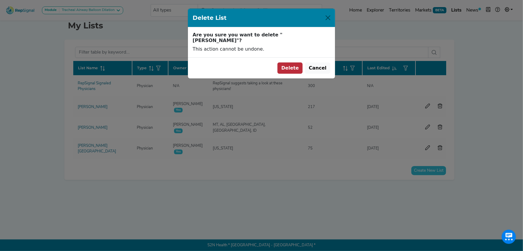
click at [300, 64] on button "Delete" at bounding box center [290, 67] width 25 height 11
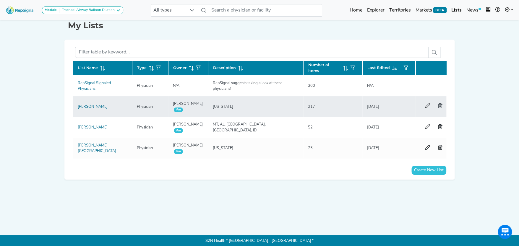
click at [439, 105] on icon "button" at bounding box center [440, 105] width 5 height 5
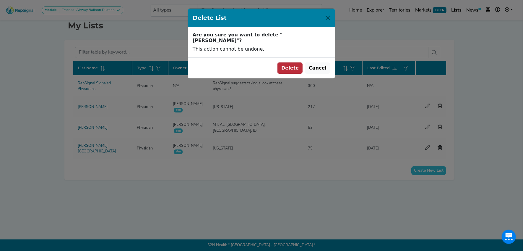
click at [297, 62] on button "Delete" at bounding box center [290, 67] width 25 height 11
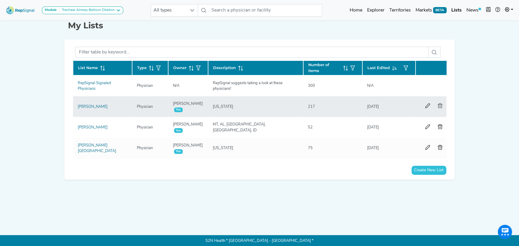
click at [439, 103] on icon "button" at bounding box center [440, 105] width 5 height 5
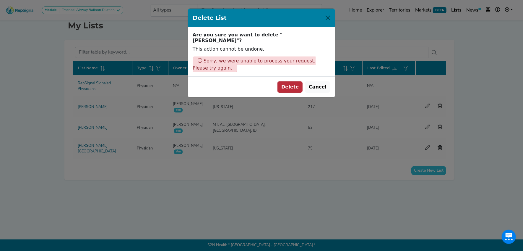
click at [301, 77] on div "Delete List Are you sure you want to delete "[PERSON_NAME]"? This action cannot…" at bounding box center [261, 125] width 523 height 251
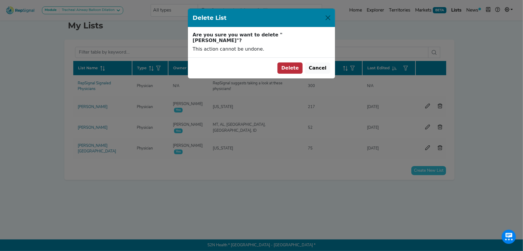
click at [291, 62] on button "Delete" at bounding box center [290, 67] width 25 height 11
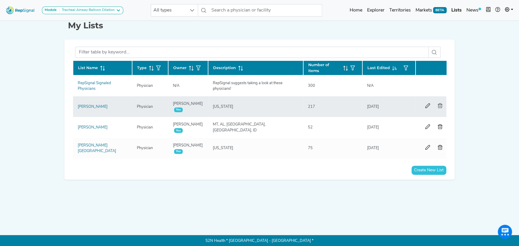
click at [441, 105] on icon "button" at bounding box center [440, 105] width 5 height 5
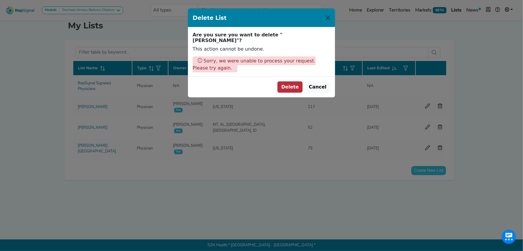
click at [303, 81] on button "Delete" at bounding box center [290, 86] width 25 height 11
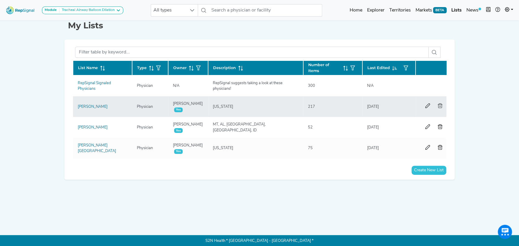
click at [438, 103] on icon "button" at bounding box center [440, 105] width 5 height 5
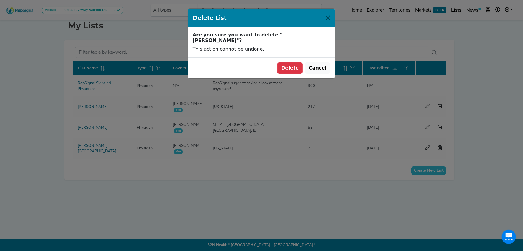
click at [299, 80] on div "Delete List Are you sure you want to delete "[PERSON_NAME]"? This action cannot…" at bounding box center [261, 125] width 523 height 251
click at [289, 65] on button "Delete" at bounding box center [290, 67] width 25 height 11
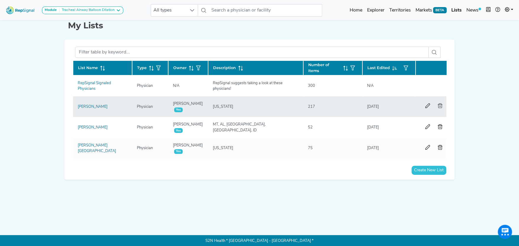
click at [438, 103] on icon "button" at bounding box center [440, 105] width 5 height 5
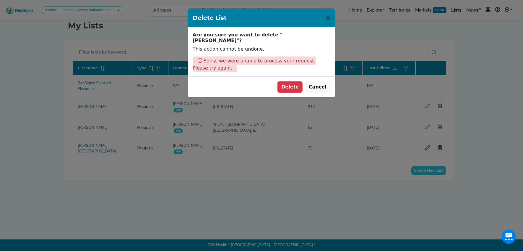
click at [294, 77] on div "Delete List Are you sure you want to delete "[PERSON_NAME]"? This action cannot…" at bounding box center [261, 125] width 523 height 251
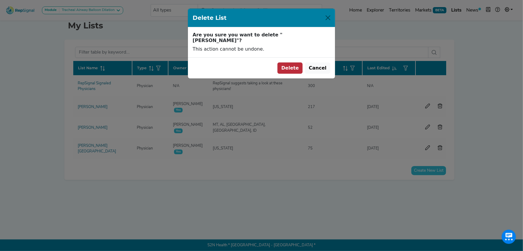
click at [287, 62] on button "Delete" at bounding box center [290, 67] width 25 height 11
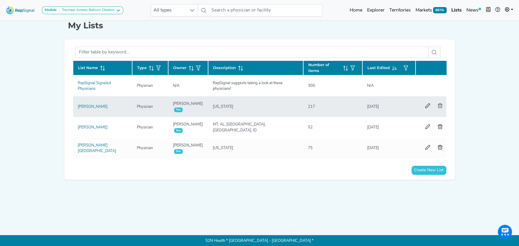
click at [439, 105] on icon "button" at bounding box center [440, 105] width 5 height 5
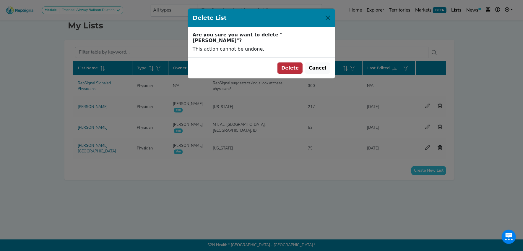
click at [296, 81] on div "Delete List Are you sure you want to delete "[PERSON_NAME]"? This action cannot…" at bounding box center [261, 125] width 523 height 251
click at [294, 62] on button "Delete" at bounding box center [290, 67] width 25 height 11
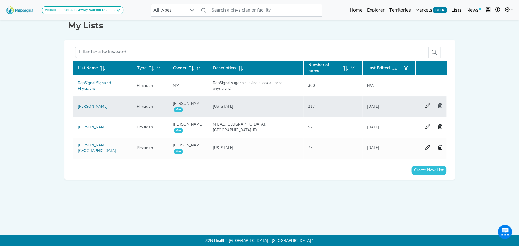
click at [439, 102] on button "button" at bounding box center [440, 106] width 12 height 11
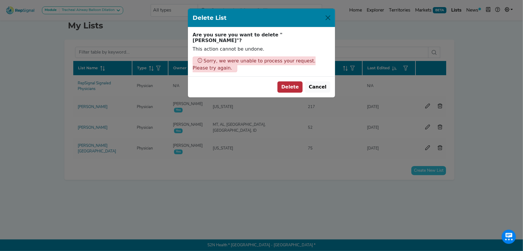
click at [301, 76] on div "Delete List Are you sure you want to delete "[PERSON_NAME]"? This action cannot…" at bounding box center [261, 125] width 523 height 251
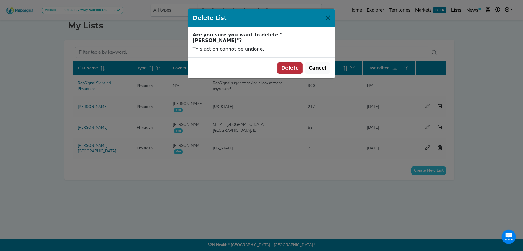
click at [289, 62] on button "Delete" at bounding box center [290, 67] width 25 height 11
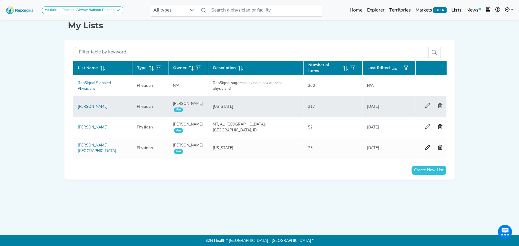
click at [438, 104] on icon "button" at bounding box center [440, 105] width 5 height 5
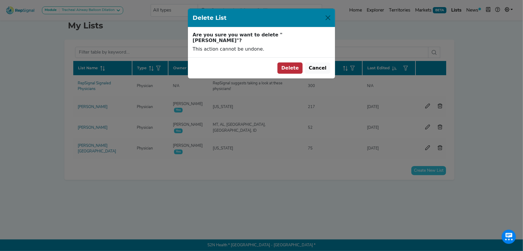
click at [293, 64] on button "Delete" at bounding box center [290, 67] width 25 height 11
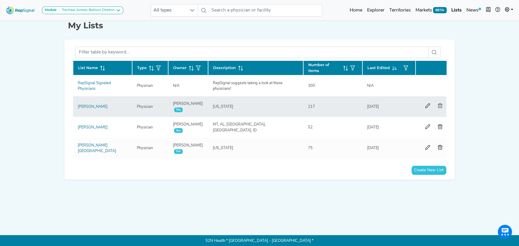
click at [438, 104] on icon "button" at bounding box center [440, 105] width 5 height 5
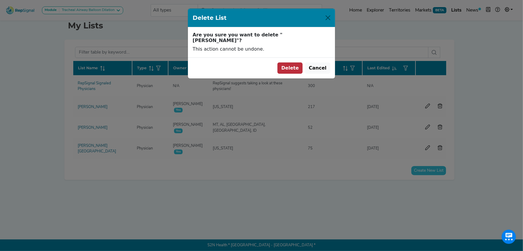
click at [294, 62] on button "Delete" at bounding box center [290, 67] width 25 height 11
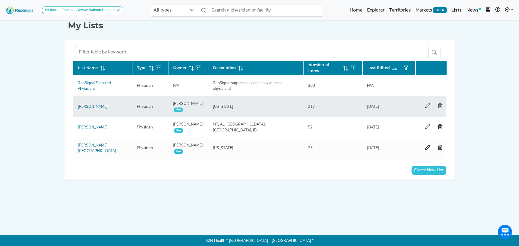
click at [439, 104] on icon "button" at bounding box center [440, 105] width 5 height 5
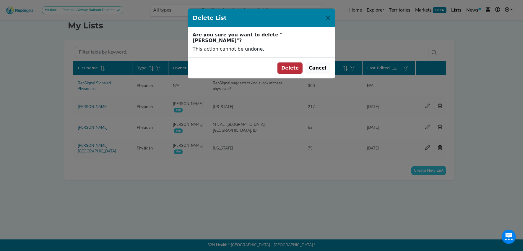
click at [298, 62] on button "Delete" at bounding box center [290, 67] width 25 height 11
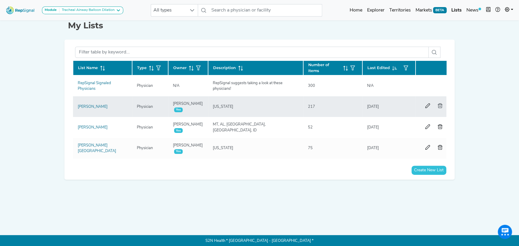
click at [439, 103] on icon "button" at bounding box center [440, 105] width 5 height 5
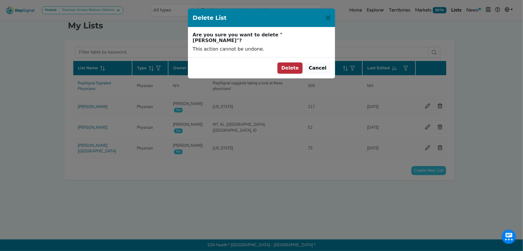
click at [292, 62] on button "Delete" at bounding box center [290, 67] width 25 height 11
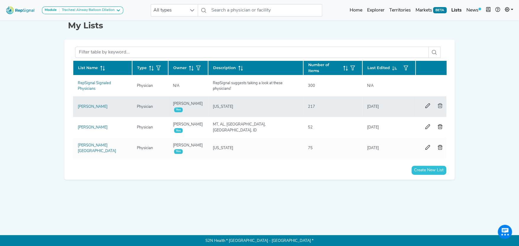
click at [439, 103] on icon "button" at bounding box center [440, 105] width 5 height 5
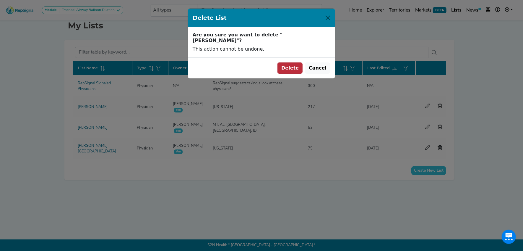
click at [294, 62] on button "Delete" at bounding box center [290, 67] width 25 height 11
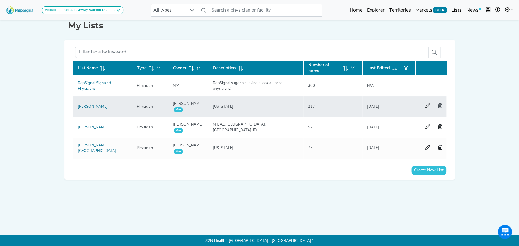
click at [439, 104] on icon "button" at bounding box center [440, 105] width 5 height 5
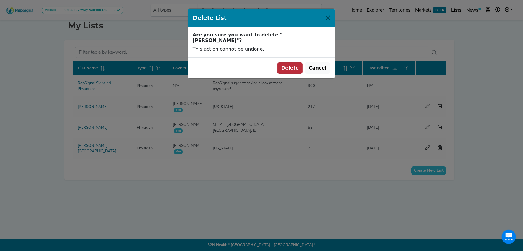
click at [296, 62] on button "Delete" at bounding box center [290, 67] width 25 height 11
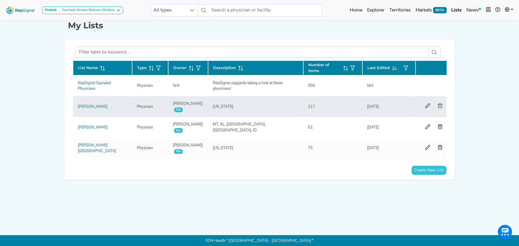
click at [436, 103] on button "button" at bounding box center [440, 106] width 12 height 11
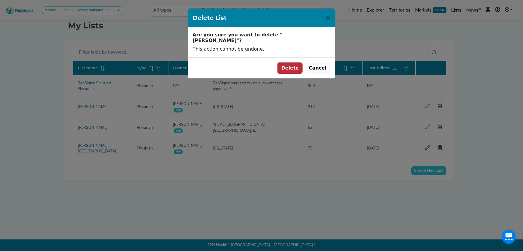
click at [292, 64] on button "Delete" at bounding box center [290, 67] width 25 height 11
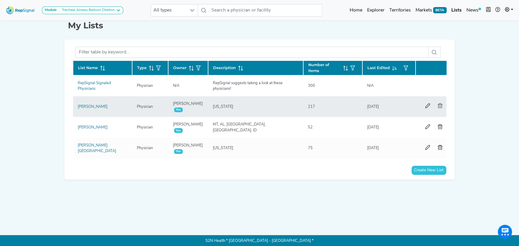
click at [438, 103] on icon "button" at bounding box center [440, 105] width 5 height 5
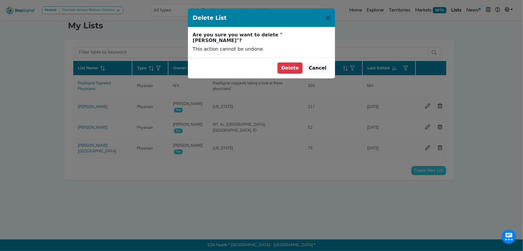
click at [293, 78] on div "Delete List Are you sure you want to delete "[PERSON_NAME]"? This action cannot…" at bounding box center [261, 125] width 523 height 251
click at [293, 62] on button "Delete" at bounding box center [290, 67] width 25 height 11
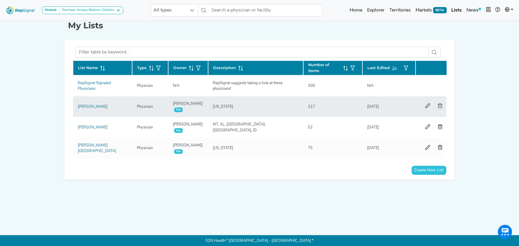
click at [439, 102] on button "button" at bounding box center [440, 106] width 12 height 11
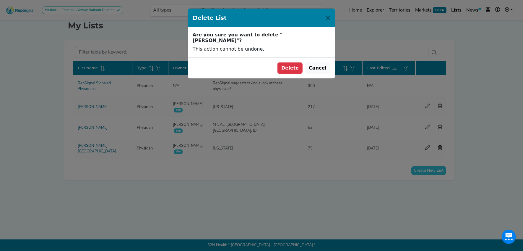
click at [292, 79] on div "Delete List Are you sure you want to delete "[PERSON_NAME]"? This action cannot…" at bounding box center [261, 125] width 523 height 251
click at [294, 62] on button "Delete" at bounding box center [290, 67] width 25 height 11
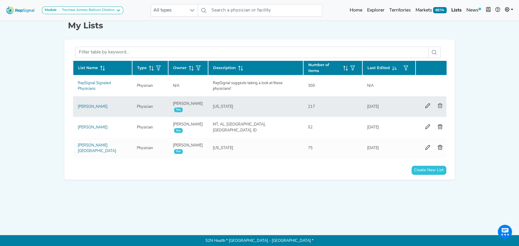
click at [440, 104] on icon "button" at bounding box center [440, 105] width 5 height 5
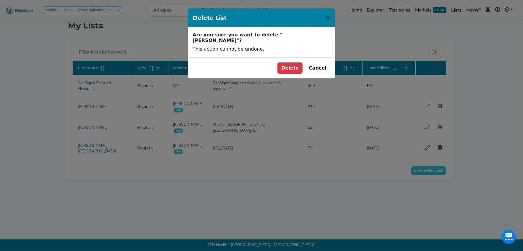
click at [440, 105] on div "Delete List Are you sure you want to delete "[PERSON_NAME]"? This action cannot…" at bounding box center [261, 125] width 523 height 251
click at [291, 62] on button "Delete" at bounding box center [290, 67] width 25 height 11
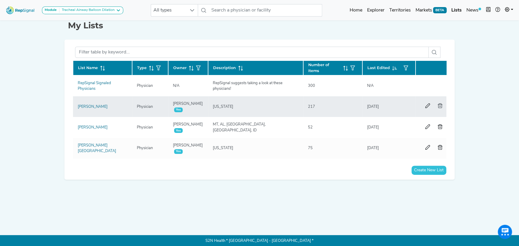
click at [438, 104] on icon "button" at bounding box center [440, 105] width 5 height 5
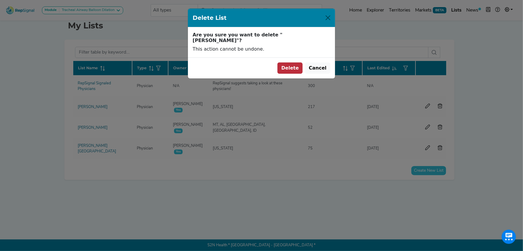
click at [298, 62] on button "Delete" at bounding box center [290, 67] width 25 height 11
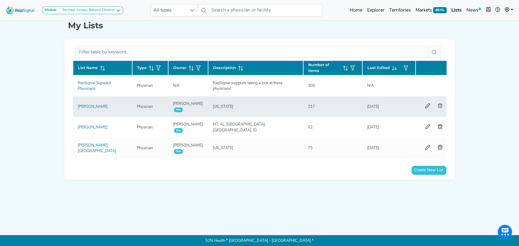
click at [438, 104] on icon "button" at bounding box center [440, 105] width 5 height 5
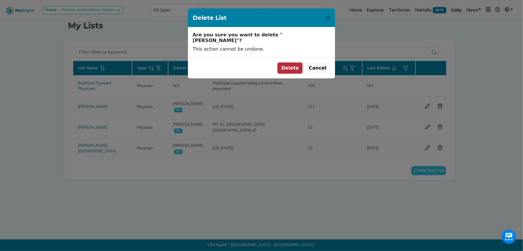
click at [296, 63] on button "Delete" at bounding box center [290, 67] width 25 height 11
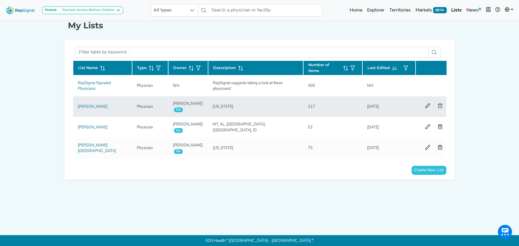
click at [438, 104] on icon "button" at bounding box center [440, 105] width 5 height 5
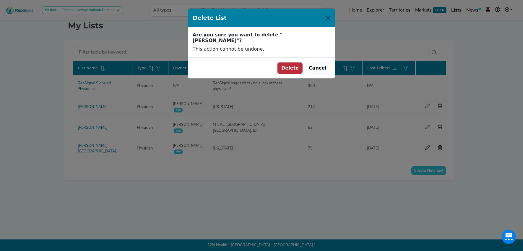
click at [292, 80] on div "Delete List Are you sure you want to delete "[PERSON_NAME]"? This action cannot…" at bounding box center [261, 125] width 523 height 251
click at [295, 62] on button "Delete" at bounding box center [290, 67] width 25 height 11
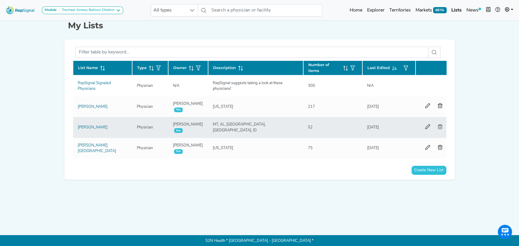
click at [438, 124] on icon "button" at bounding box center [440, 126] width 5 height 5
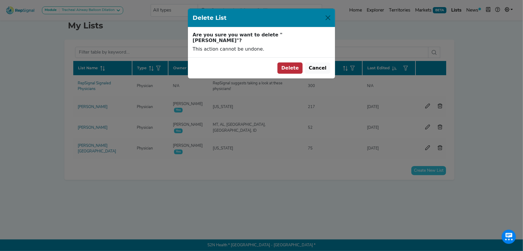
click at [294, 62] on button "Delete" at bounding box center [290, 67] width 25 height 11
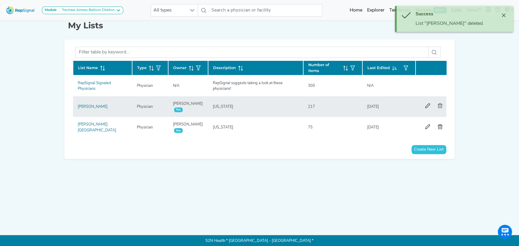
click at [439, 104] on icon "button" at bounding box center [440, 105] width 5 height 5
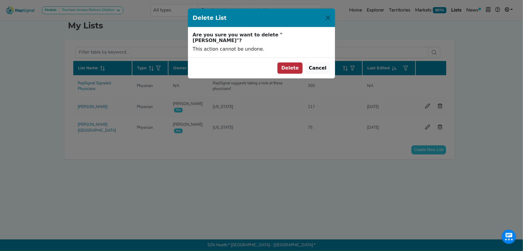
click at [287, 62] on button "Delete" at bounding box center [290, 67] width 25 height 11
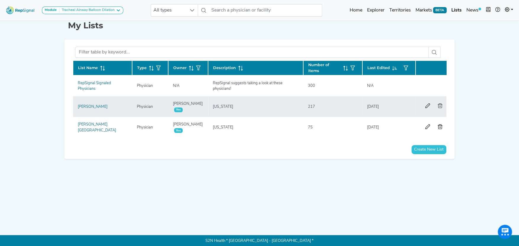
click at [440, 103] on icon "button" at bounding box center [440, 105] width 5 height 5
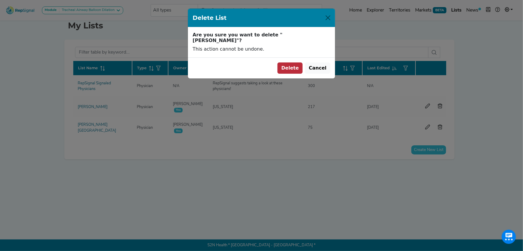
click at [293, 62] on button "Delete" at bounding box center [290, 67] width 25 height 11
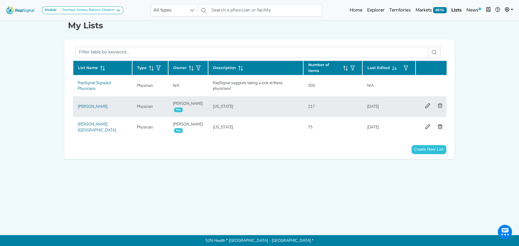
click at [437, 105] on button "button" at bounding box center [440, 106] width 12 height 11
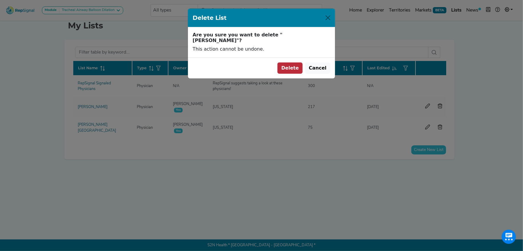
click at [292, 62] on button "Delete" at bounding box center [290, 67] width 25 height 11
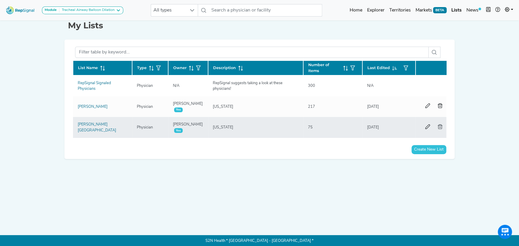
click at [440, 126] on icon "button" at bounding box center [440, 126] width 5 height 5
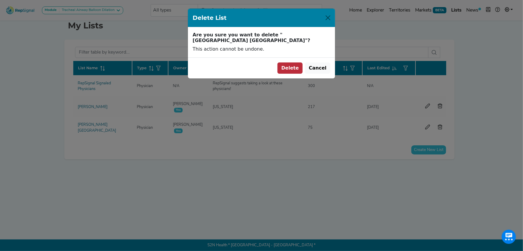
click at [294, 64] on button "Delete" at bounding box center [290, 67] width 25 height 11
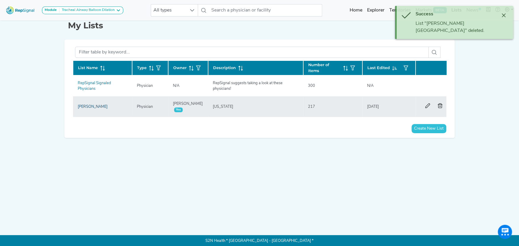
click at [89, 105] on link "[PERSON_NAME]" at bounding box center [93, 107] width 30 height 4
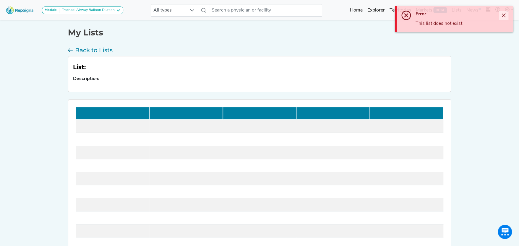
click at [504, 14] on icon "Close" at bounding box center [503, 15] width 5 height 5
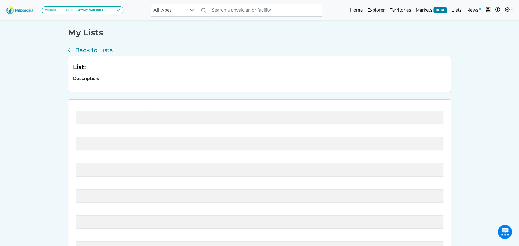
scroll to position [53, 0]
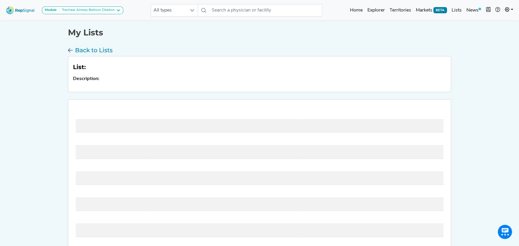
click at [80, 49] on h3 "Back to Lists" at bounding box center [94, 50] width 38 height 7
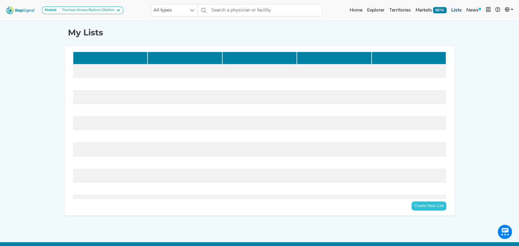
click at [458, 7] on link "Lists" at bounding box center [456, 10] width 15 height 12
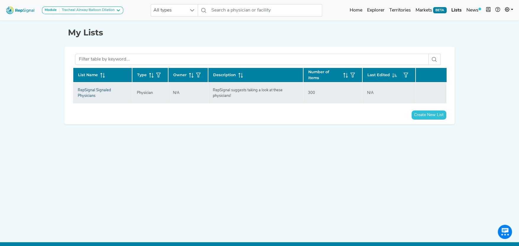
click at [96, 88] on link "RepSignal Signaled Physicians" at bounding box center [94, 92] width 33 height 9
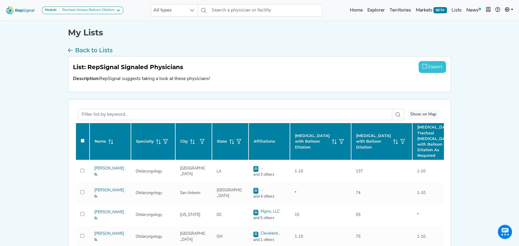
click at [90, 46] on div "My Lists Back to Lists List: RepSignal Signaled Physicians Export Description: …" at bounding box center [259, 157] width 390 height 276
click at [79, 51] on h3 "Back to Lists" at bounding box center [94, 50] width 38 height 7
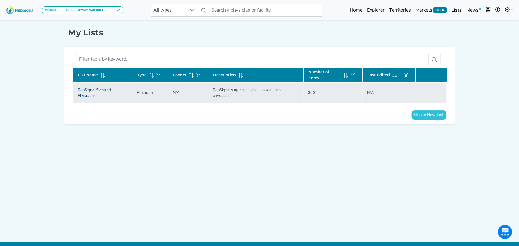
click at [86, 88] on link "RepSignal Signaled Physicians" at bounding box center [94, 92] width 33 height 9
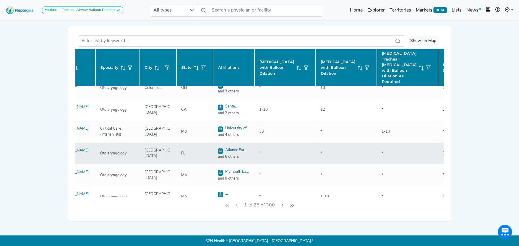
scroll to position [74, 0]
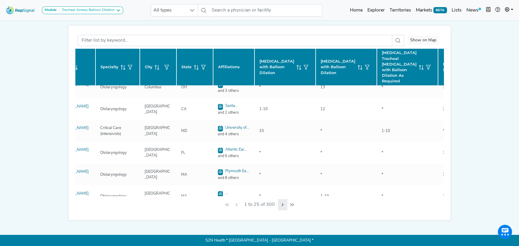
click at [283, 203] on icon "Next Page" at bounding box center [282, 204] width 5 height 5
click at [282, 203] on icon "Next Page" at bounding box center [282, 204] width 5 height 5
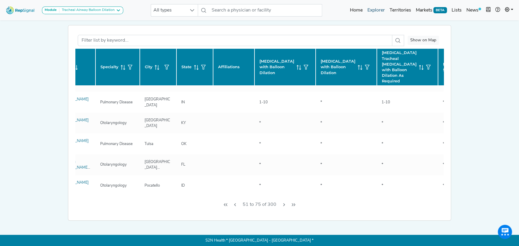
click at [379, 9] on link "Explorer" at bounding box center [376, 10] width 22 height 12
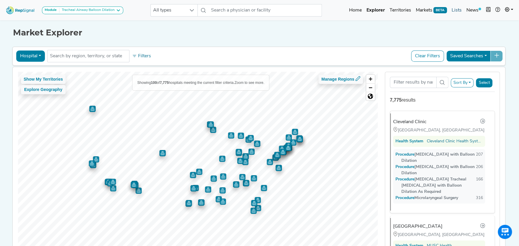
click at [457, 9] on link "Lists" at bounding box center [456, 10] width 15 height 12
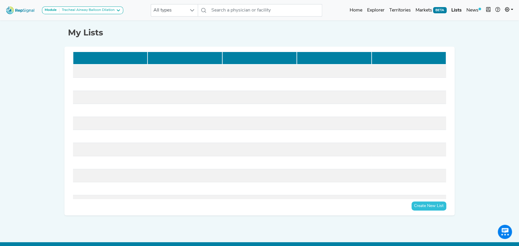
click at [433, 206] on button "Create New List" at bounding box center [428, 206] width 35 height 9
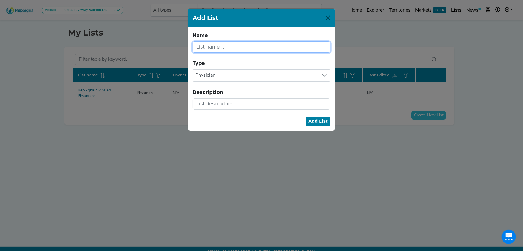
click at [241, 46] on input "text" at bounding box center [262, 46] width 138 height 11
click at [243, 50] on input "Top" at bounding box center [262, 46] width 138 height 11
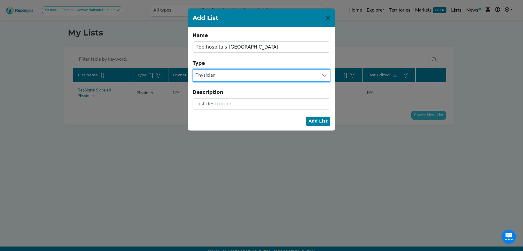
click at [236, 74] on span "Physician" at bounding box center [256, 75] width 126 height 12
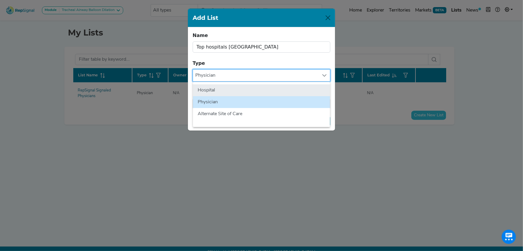
click at [235, 87] on li "Hospital" at bounding box center [261, 90] width 137 height 12
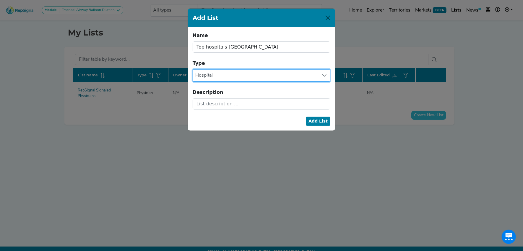
click at [325, 119] on button "Add List" at bounding box center [318, 120] width 25 height 9
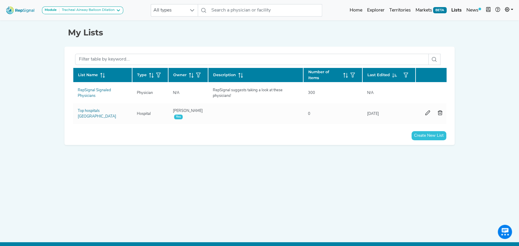
click at [428, 137] on button "Create New List" at bounding box center [428, 135] width 35 height 9
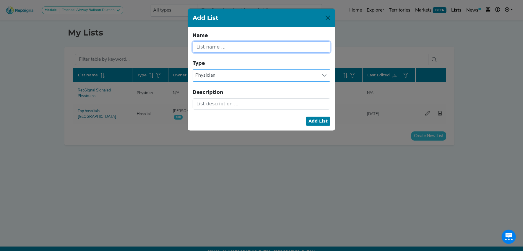
click at [255, 44] on input "text" at bounding box center [262, 46] width 138 height 11
click at [321, 120] on button "Add List" at bounding box center [318, 120] width 25 height 9
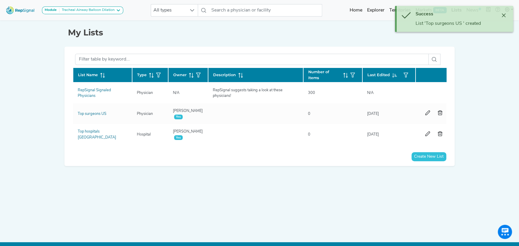
click at [473, 56] on div "Module Tracheal Airway Balloon Dilation TAVR Tracheal Airway Balloon Dilation A…" at bounding box center [259, 127] width 519 height 254
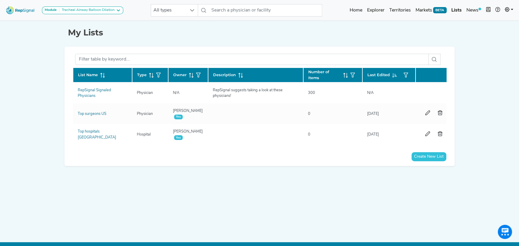
click at [435, 158] on button "Create New List" at bounding box center [428, 156] width 35 height 9
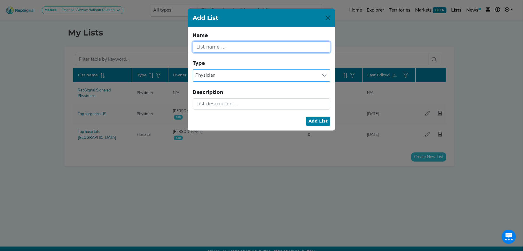
click at [239, 43] on input "text" at bounding box center [262, 46] width 138 height 11
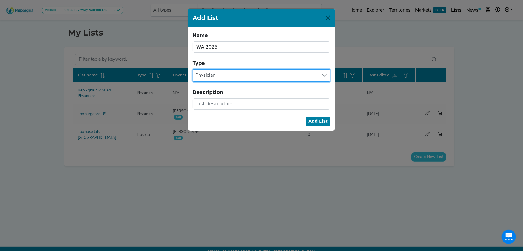
click at [248, 75] on span "Physician" at bounding box center [256, 75] width 126 height 12
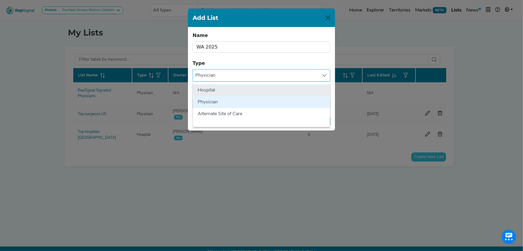
click at [244, 89] on li "Hospital" at bounding box center [261, 90] width 137 height 12
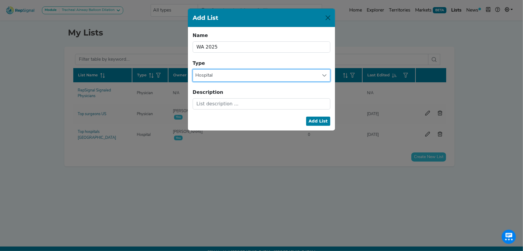
click at [321, 120] on button "Add List" at bounding box center [318, 120] width 25 height 9
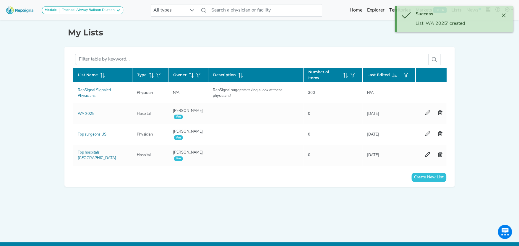
click at [429, 181] on button "Create New List" at bounding box center [428, 177] width 35 height 9
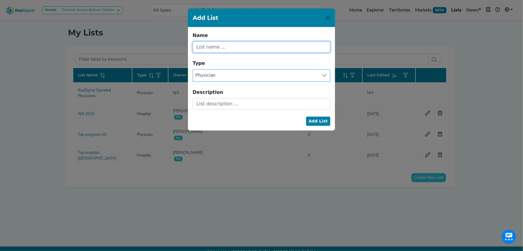
click at [268, 43] on input "text" at bounding box center [262, 46] width 138 height 11
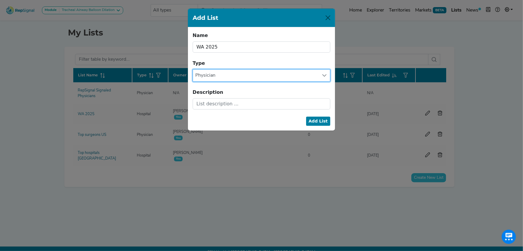
click at [257, 75] on span "Physician" at bounding box center [256, 75] width 126 height 12
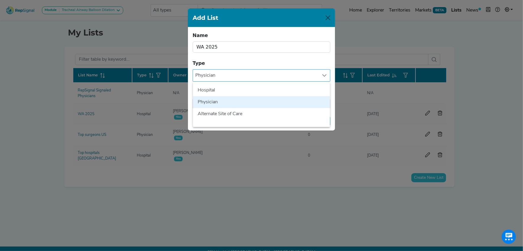
click at [283, 100] on li "Physician" at bounding box center [261, 102] width 137 height 12
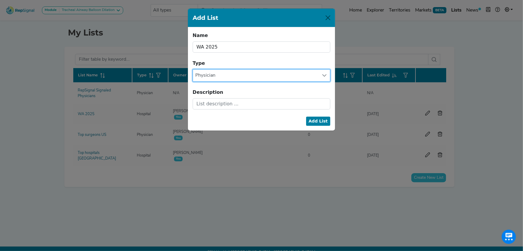
click at [324, 119] on button "Add List" at bounding box center [318, 120] width 25 height 9
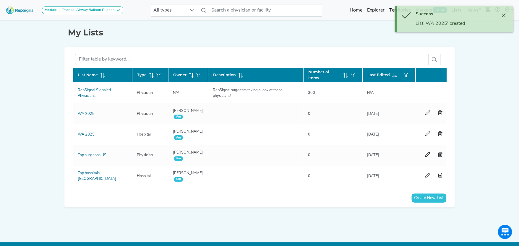
click at [432, 200] on button "Create New List" at bounding box center [428, 198] width 35 height 9
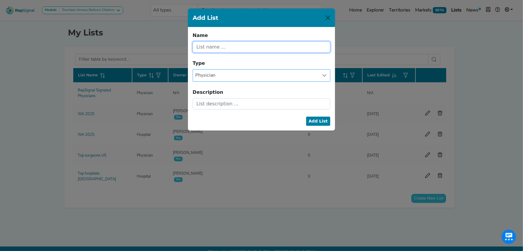
click at [231, 48] on input "text" at bounding box center [262, 46] width 138 height 11
click at [248, 72] on span "Physician" at bounding box center [256, 75] width 126 height 12
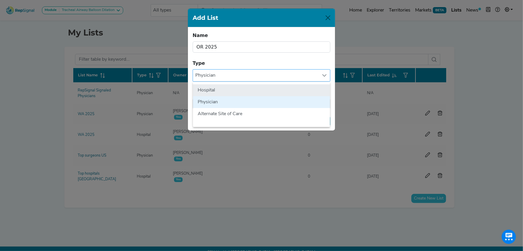
click at [248, 89] on li "Hospital" at bounding box center [261, 90] width 137 height 12
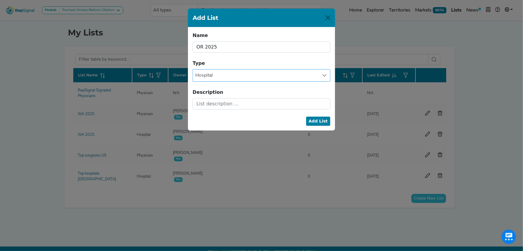
click at [327, 118] on button "Add List" at bounding box center [318, 120] width 25 height 9
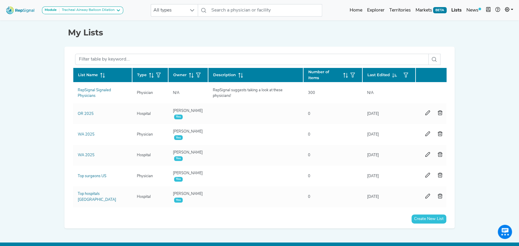
click at [435, 222] on button "Create New List" at bounding box center [428, 219] width 35 height 9
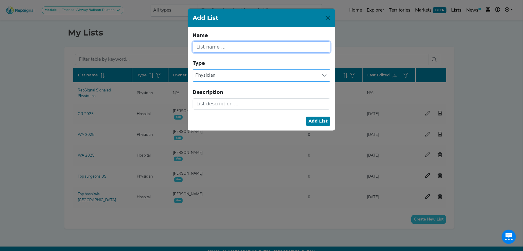
click at [225, 46] on input "text" at bounding box center [262, 46] width 138 height 11
click at [326, 118] on button "Add List" at bounding box center [318, 120] width 25 height 9
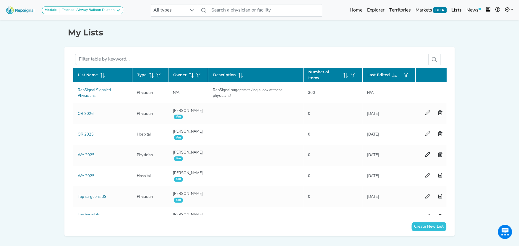
click at [425, 224] on button "Create New List" at bounding box center [428, 226] width 35 height 9
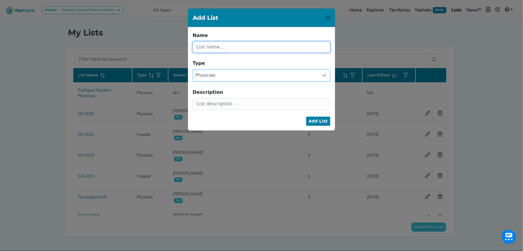
click at [223, 46] on input "text" at bounding box center [262, 46] width 138 height 11
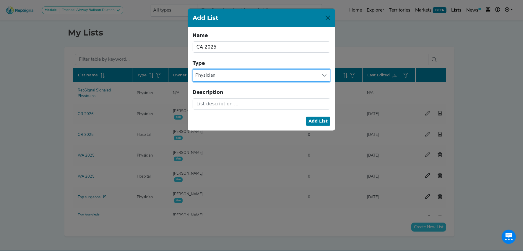
click at [235, 75] on span "Physician" at bounding box center [256, 75] width 126 height 12
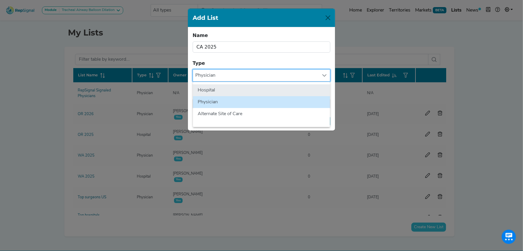
click at [232, 90] on li "Hospital" at bounding box center [261, 90] width 137 height 12
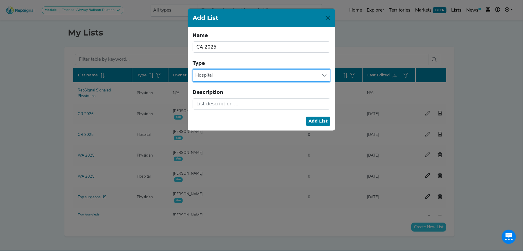
click at [324, 121] on button "Add List" at bounding box center [318, 120] width 25 height 9
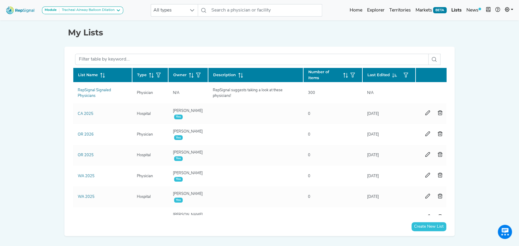
click at [433, 224] on button "Create New List" at bounding box center [428, 226] width 35 height 9
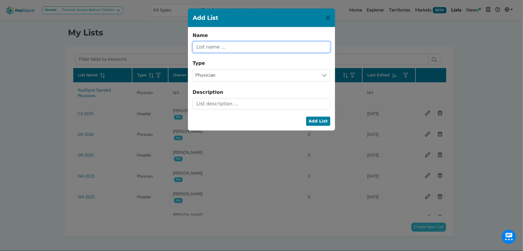
click at [227, 46] on input "text" at bounding box center [262, 46] width 138 height 11
click at [320, 120] on button "Add List" at bounding box center [318, 120] width 25 height 9
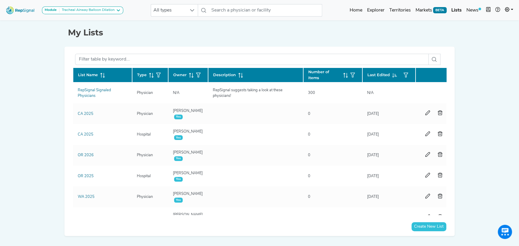
click at [434, 224] on button "Create New List" at bounding box center [428, 226] width 35 height 9
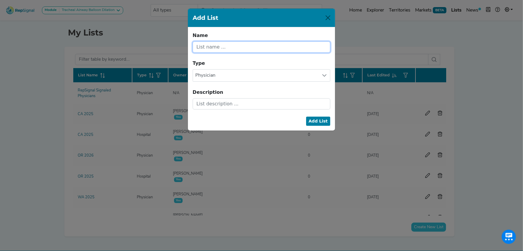
click at [212, 47] on input "text" at bounding box center [262, 46] width 138 height 11
click at [221, 74] on span "Physician" at bounding box center [256, 75] width 126 height 12
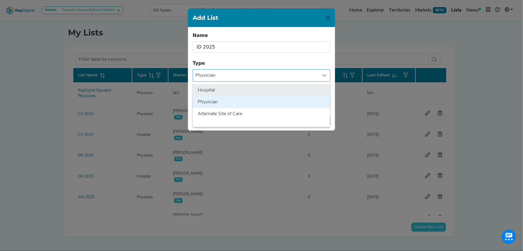
click at [223, 90] on li "Hospital" at bounding box center [261, 90] width 137 height 12
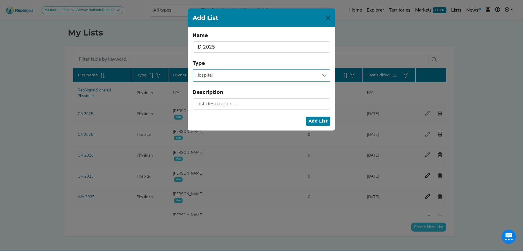
click at [320, 121] on button "Add List" at bounding box center [318, 120] width 25 height 9
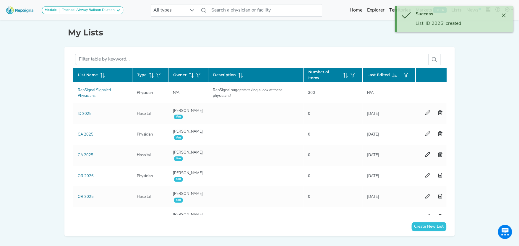
click at [431, 227] on button "Create New List" at bounding box center [428, 226] width 35 height 9
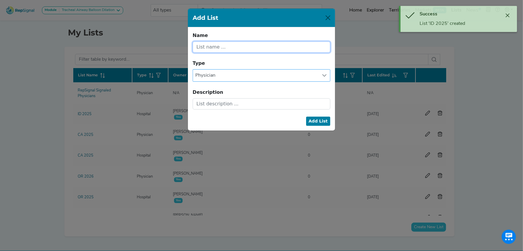
click at [252, 46] on input "text" at bounding box center [262, 46] width 138 height 11
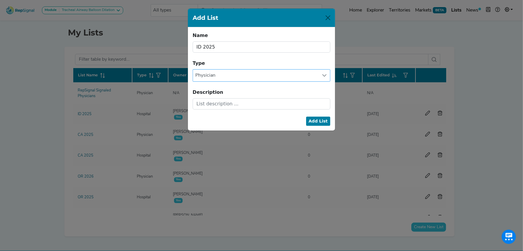
click at [317, 118] on button "Add List" at bounding box center [318, 120] width 25 height 9
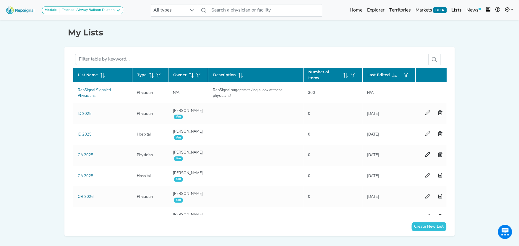
click at [438, 225] on button "Create New List" at bounding box center [428, 226] width 35 height 9
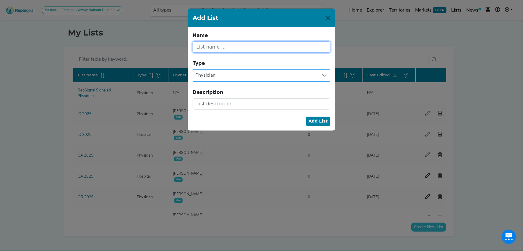
click at [229, 48] on input "text" at bounding box center [262, 46] width 138 height 11
click at [232, 72] on span "Physician" at bounding box center [256, 75] width 126 height 12
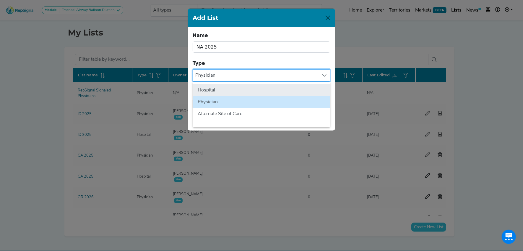
click at [233, 87] on li "Hospital" at bounding box center [261, 90] width 137 height 12
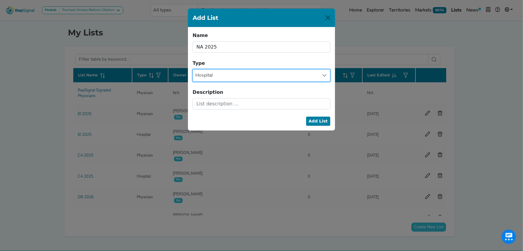
click at [324, 118] on button "Add List" at bounding box center [318, 120] width 25 height 9
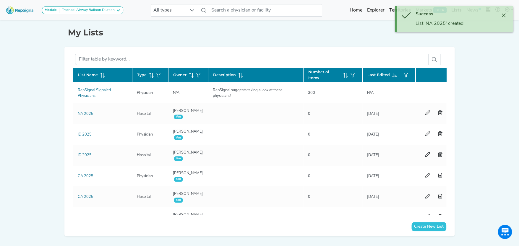
click at [434, 225] on button "Create New List" at bounding box center [428, 226] width 35 height 9
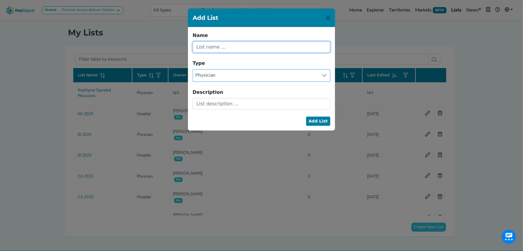
click at [236, 48] on input "text" at bounding box center [262, 46] width 138 height 11
click at [324, 119] on button "Add List" at bounding box center [318, 120] width 25 height 9
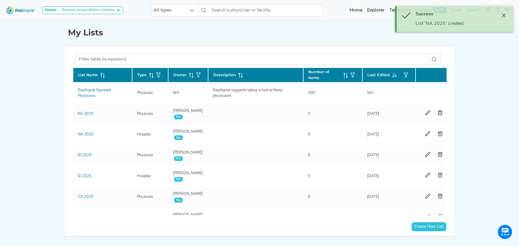
click at [431, 224] on button "Create New List" at bounding box center [428, 226] width 35 height 9
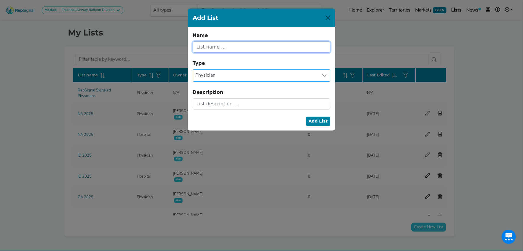
click at [225, 48] on input "text" at bounding box center [262, 46] width 138 height 11
click at [218, 73] on span "Physician" at bounding box center [256, 75] width 126 height 12
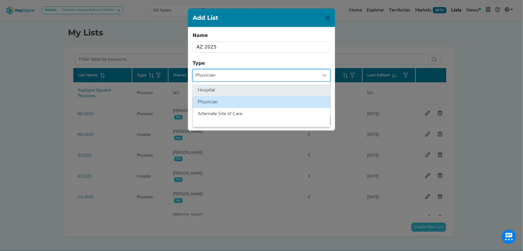
click at [222, 88] on li "Hospital" at bounding box center [261, 90] width 137 height 12
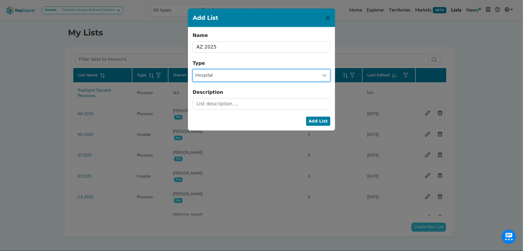
click at [325, 121] on button "Add List" at bounding box center [318, 120] width 25 height 9
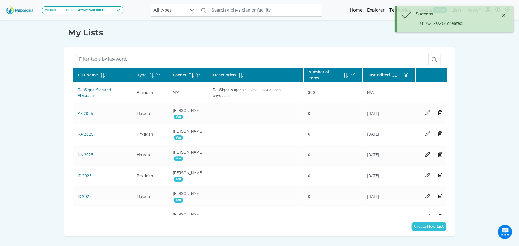
click at [426, 225] on button "Create New List" at bounding box center [428, 226] width 35 height 9
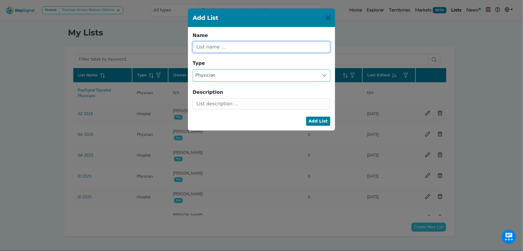
click at [224, 46] on input "text" at bounding box center [262, 46] width 138 height 11
click at [321, 121] on button "Add List" at bounding box center [318, 120] width 25 height 9
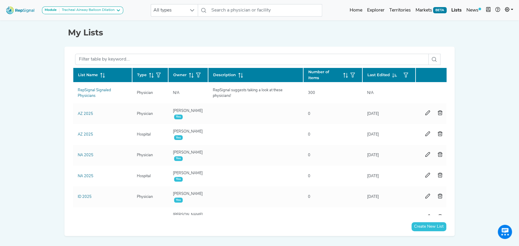
click at [420, 224] on button "Create New List" at bounding box center [428, 226] width 35 height 9
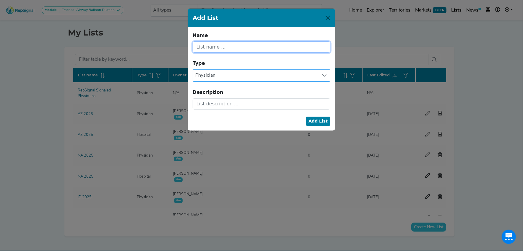
click at [243, 47] on input "text" at bounding box center [262, 46] width 138 height 11
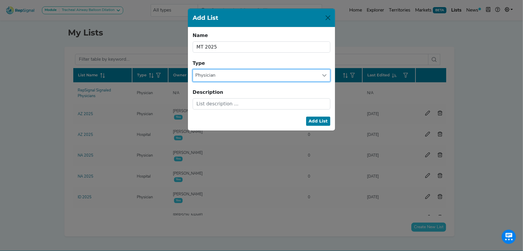
click at [238, 77] on span "Physician" at bounding box center [256, 75] width 126 height 12
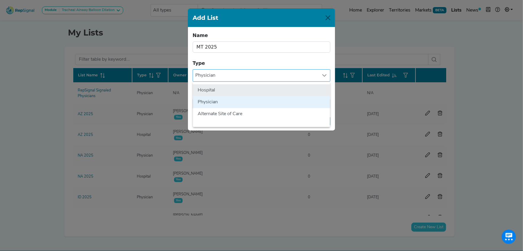
click at [233, 88] on li "Hospital" at bounding box center [261, 90] width 137 height 12
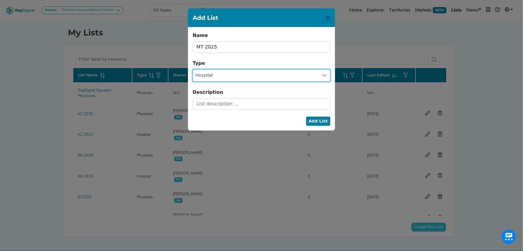
click at [325, 120] on button "Add List" at bounding box center [318, 120] width 25 height 9
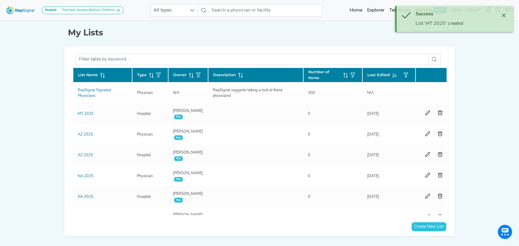
click at [429, 226] on button "Create New List" at bounding box center [428, 226] width 35 height 9
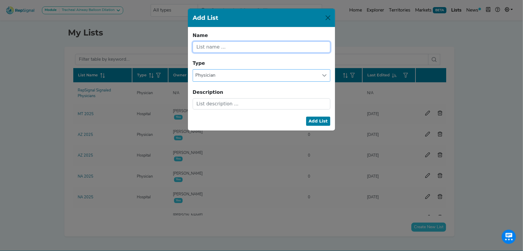
click at [229, 43] on input "text" at bounding box center [262, 46] width 138 height 11
click at [327, 121] on button "Add List" at bounding box center [318, 120] width 25 height 9
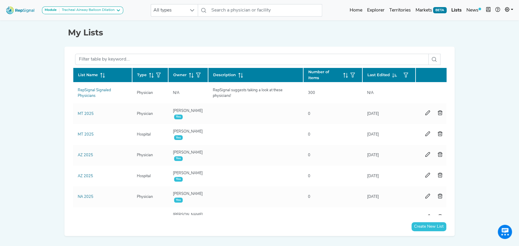
click at [432, 225] on button "Create New List" at bounding box center [428, 226] width 35 height 9
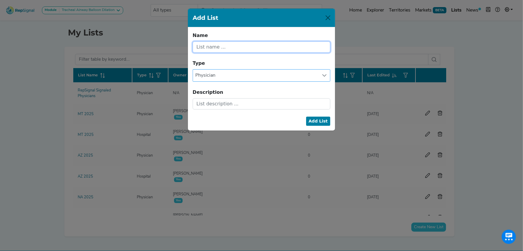
click at [228, 49] on input "text" at bounding box center [262, 46] width 138 height 11
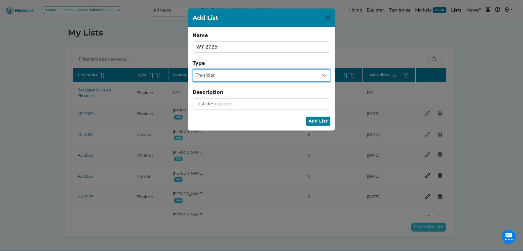
click at [233, 69] on span "Physician" at bounding box center [256, 75] width 126 height 12
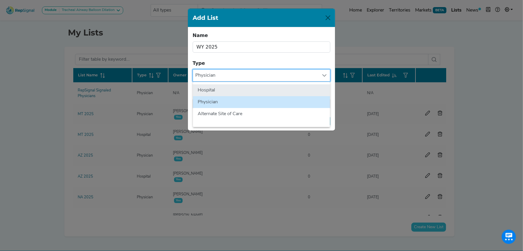
click at [236, 89] on li "Hospital" at bounding box center [261, 90] width 137 height 12
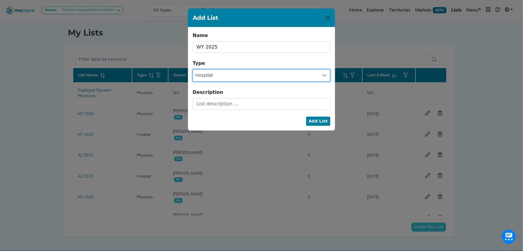
click at [323, 119] on button "Add List" at bounding box center [318, 120] width 25 height 9
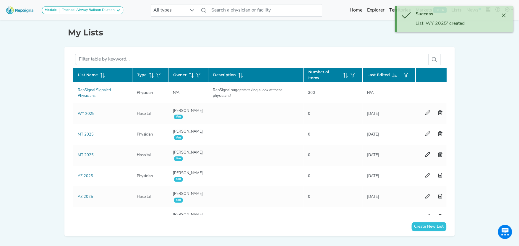
click at [435, 227] on button "Create New List" at bounding box center [428, 226] width 35 height 9
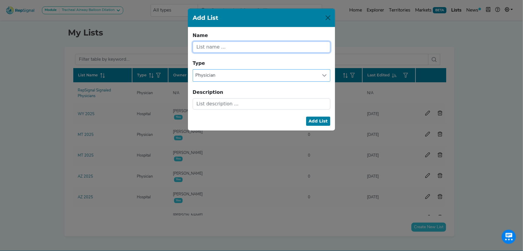
drag, startPoint x: 239, startPoint y: 49, endPoint x: 244, endPoint y: 50, distance: 4.9
click at [242, 50] on input "text" at bounding box center [262, 46] width 138 height 11
click at [320, 120] on button "Add List" at bounding box center [318, 120] width 25 height 9
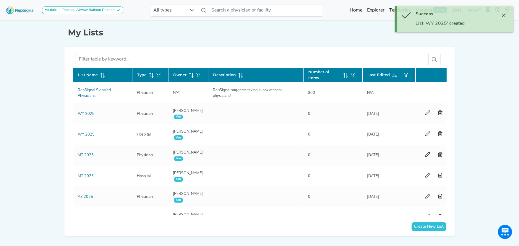
click at [430, 223] on button "Create New List" at bounding box center [428, 226] width 35 height 9
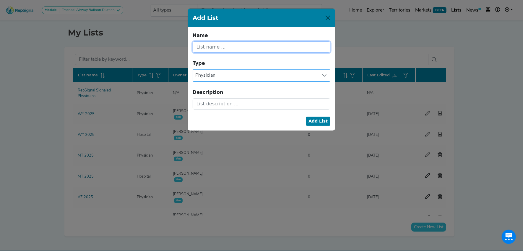
click at [215, 47] on input "text" at bounding box center [262, 46] width 138 height 11
click at [306, 116] on button "Add List" at bounding box center [318, 120] width 25 height 9
drag, startPoint x: 210, startPoint y: 46, endPoint x: 171, endPoint y: 47, distance: 38.7
click at [171, 47] on div "Add List Name ut Name cannot be blank. Type Physician Description Add List" at bounding box center [261, 125] width 523 height 251
click at [248, 77] on span "Physician" at bounding box center [256, 75] width 126 height 12
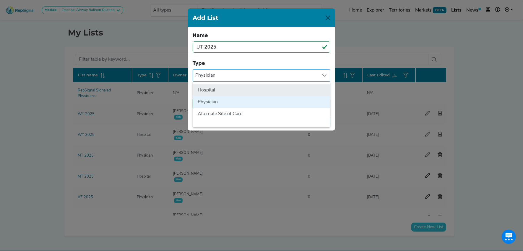
click at [241, 87] on li "Hospital" at bounding box center [261, 90] width 137 height 12
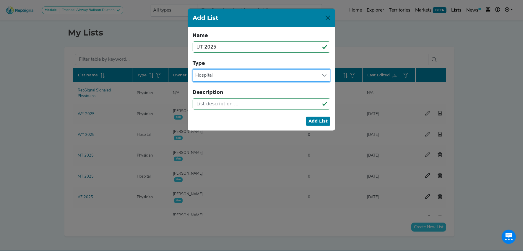
click at [325, 121] on button "Add List" at bounding box center [318, 120] width 25 height 9
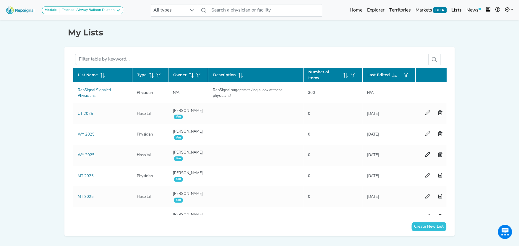
click at [431, 225] on button "Create New List" at bounding box center [428, 226] width 35 height 9
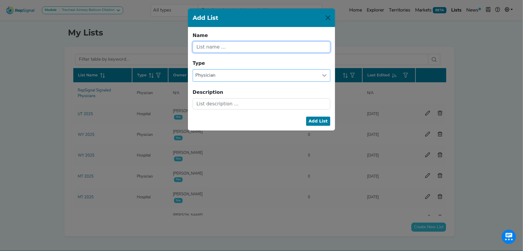
click at [240, 45] on input "text" at bounding box center [262, 46] width 138 height 11
click at [320, 121] on button "Add List" at bounding box center [318, 120] width 25 height 9
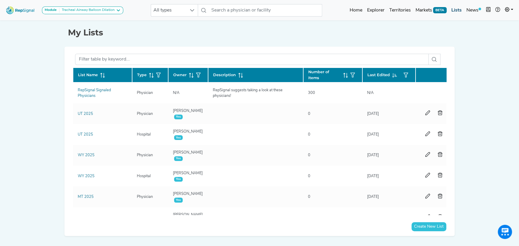
click at [458, 9] on link "Lists" at bounding box center [456, 10] width 15 height 12
click at [425, 226] on button "Create New List" at bounding box center [428, 226] width 35 height 9
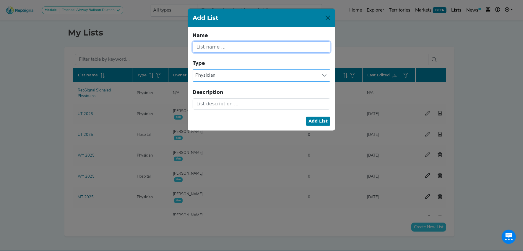
click at [247, 46] on input "text" at bounding box center [262, 46] width 138 height 11
click at [285, 73] on span "Physician" at bounding box center [256, 75] width 126 height 12
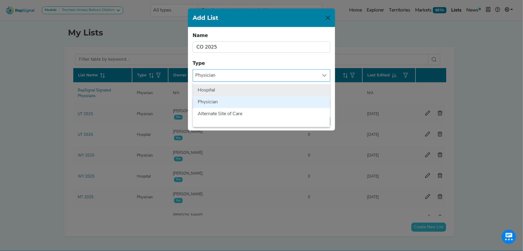
click at [279, 88] on li "Hospital" at bounding box center [261, 90] width 137 height 12
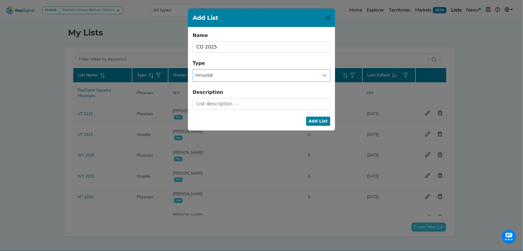
click at [326, 118] on button "Add List" at bounding box center [318, 120] width 25 height 9
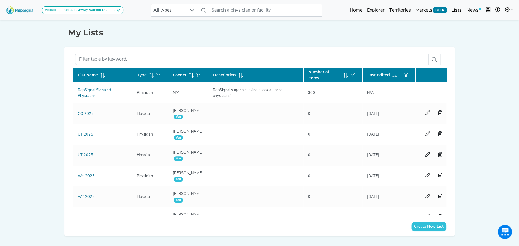
click at [435, 224] on button "Create New List" at bounding box center [428, 226] width 35 height 9
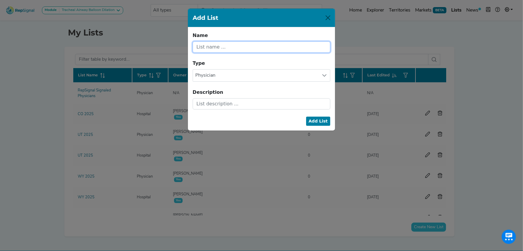
click at [241, 45] on input "text" at bounding box center [262, 46] width 138 height 11
click at [330, 122] on button "Add List" at bounding box center [318, 120] width 25 height 9
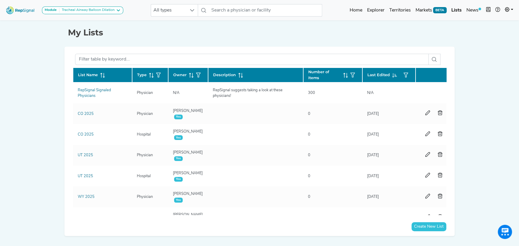
click at [434, 227] on button "Create New List" at bounding box center [428, 226] width 35 height 9
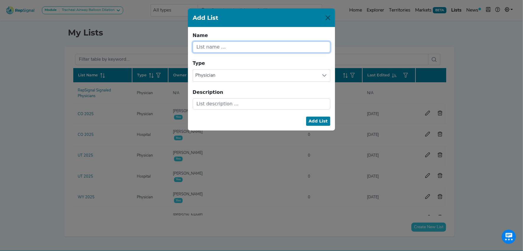
click at [276, 47] on input "text" at bounding box center [262, 46] width 138 height 11
click at [270, 72] on span "Physician" at bounding box center [256, 75] width 126 height 12
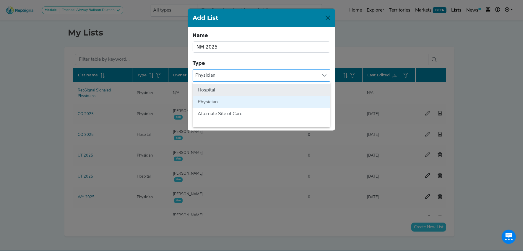
click at [258, 89] on li "Hospital" at bounding box center [261, 90] width 137 height 12
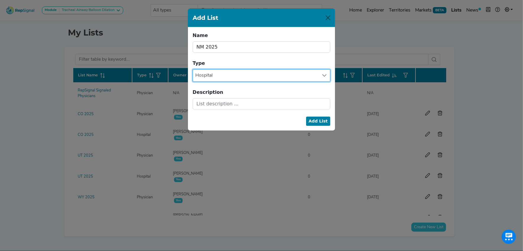
click at [324, 121] on button "Add List" at bounding box center [318, 120] width 25 height 9
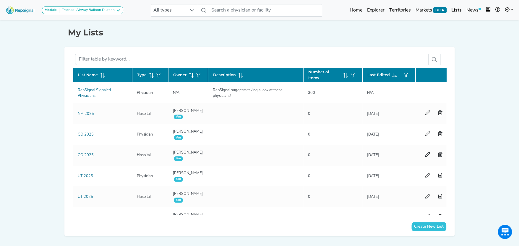
click at [425, 226] on button "Create New List" at bounding box center [428, 226] width 35 height 9
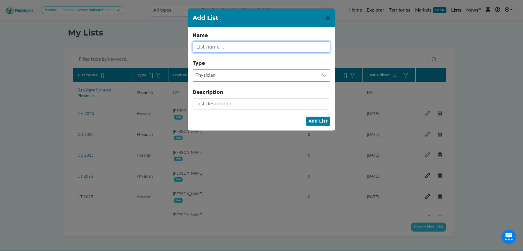
click at [230, 46] on input "text" at bounding box center [262, 46] width 138 height 11
